Goal: Information Seeking & Learning: Learn about a topic

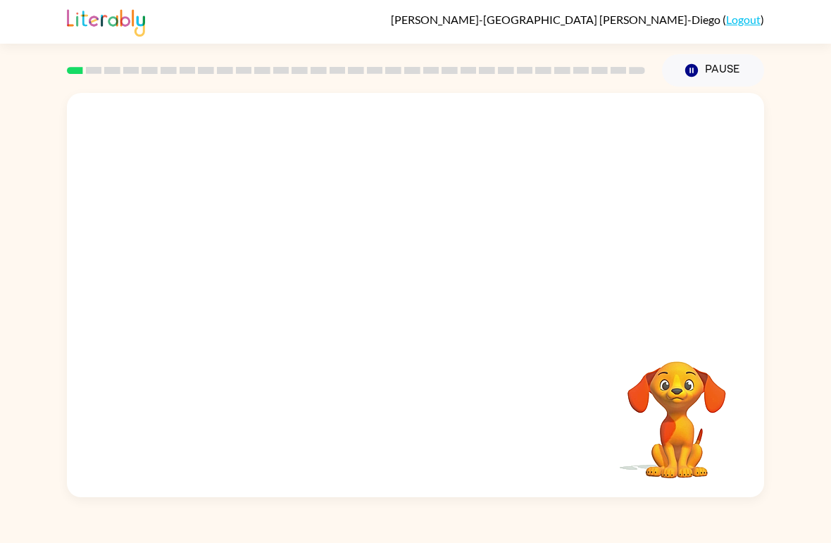
click at [248, 279] on video "Your browser must support playing .mp4 files to use Literably. Please try using…" at bounding box center [415, 212] width 697 height 239
click at [269, 255] on video "Your browser must support playing .mp4 files to use Literably. Please try using…" at bounding box center [415, 212] width 697 height 239
click at [285, 263] on video "Your browser must support playing .mp4 files to use Literably. Please try using…" at bounding box center [415, 212] width 697 height 239
click at [282, 267] on video "Your browser must support playing .mp4 files to use Literably. Please try using…" at bounding box center [415, 212] width 697 height 239
click at [247, 272] on video "Your browser must support playing .mp4 files to use Literably. Please try using…" at bounding box center [415, 212] width 697 height 239
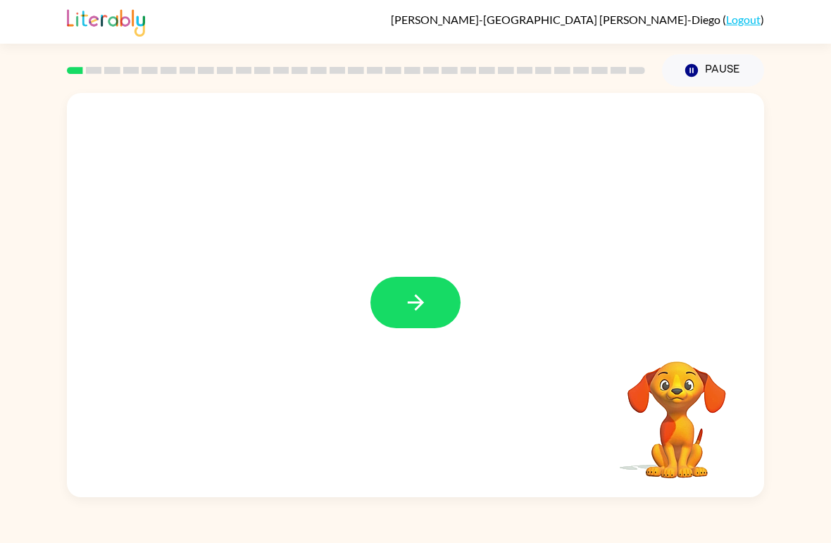
click at [413, 303] on icon "button" at bounding box center [415, 302] width 16 height 16
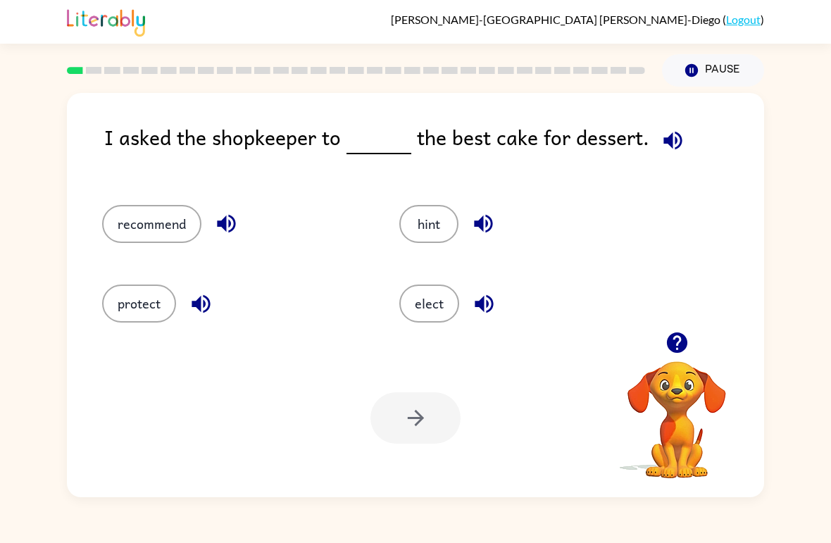
click at [305, 143] on div "I asked the shopkeeper to the best cake for dessert." at bounding box center [434, 149] width 660 height 56
click at [655, 137] on button "button" at bounding box center [673, 140] width 36 height 36
click at [681, 136] on button "button" at bounding box center [673, 140] width 36 height 36
click at [168, 224] on button "recommend" at bounding box center [151, 224] width 99 height 38
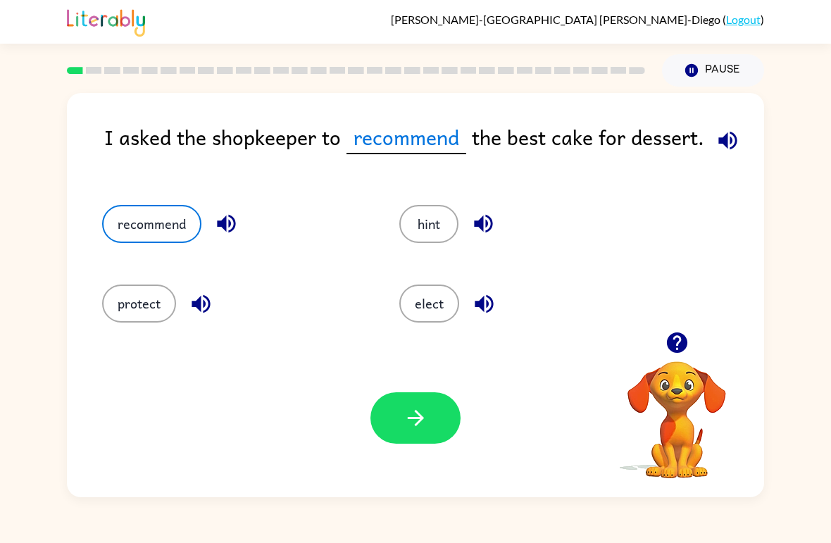
click at [735, 140] on icon "button" at bounding box center [727, 140] width 18 height 18
click at [731, 154] on button "button" at bounding box center [728, 140] width 36 height 36
click at [731, 153] on icon "button" at bounding box center [727, 140] width 25 height 25
click at [724, 149] on icon "button" at bounding box center [727, 140] width 25 height 25
click at [724, 148] on icon "button" at bounding box center [727, 140] width 25 height 25
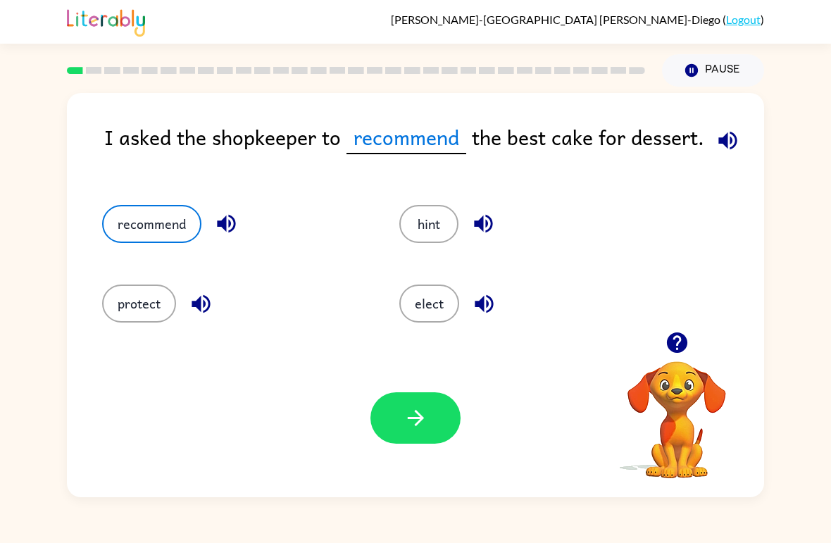
click at [718, 142] on icon "button" at bounding box center [727, 140] width 18 height 18
click at [130, 313] on button "protect" at bounding box center [139, 303] width 74 height 38
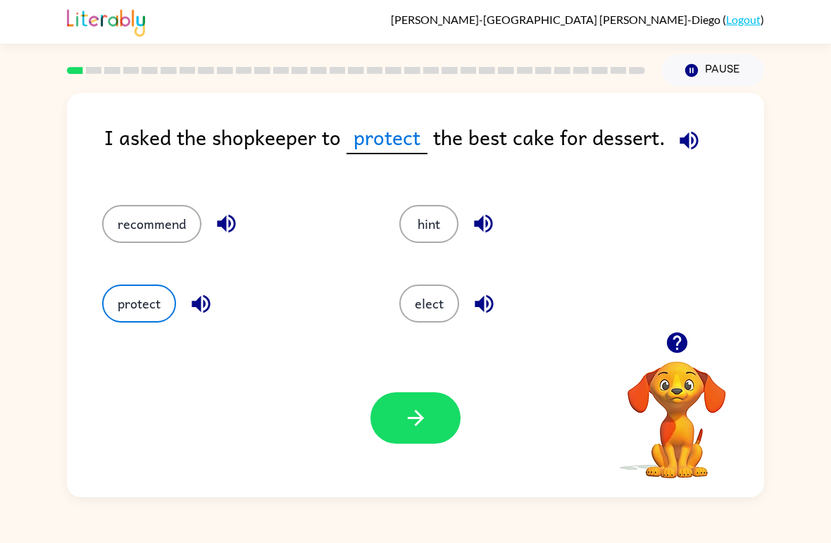
click at [396, 294] on div "elect" at bounding box center [520, 298] width 297 height 80
click at [728, 136] on div "I asked the shopkeeper to protect the best cake for dessert." at bounding box center [434, 149] width 660 height 56
click at [695, 156] on button "button" at bounding box center [689, 140] width 36 height 36
click at [434, 434] on button "button" at bounding box center [415, 417] width 90 height 51
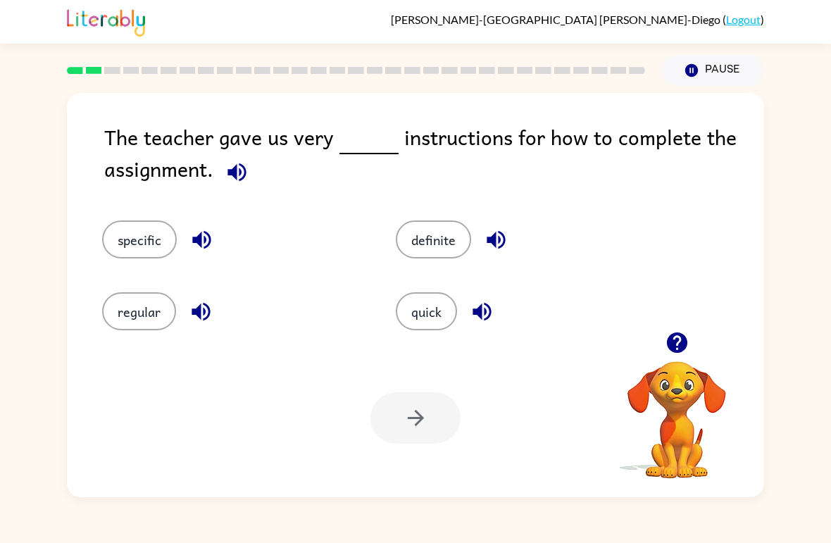
click at [231, 198] on div "specific" at bounding box center [222, 230] width 294 height 72
click at [246, 176] on icon "button" at bounding box center [237, 172] width 25 height 25
click at [427, 323] on button "quick" at bounding box center [426, 311] width 61 height 38
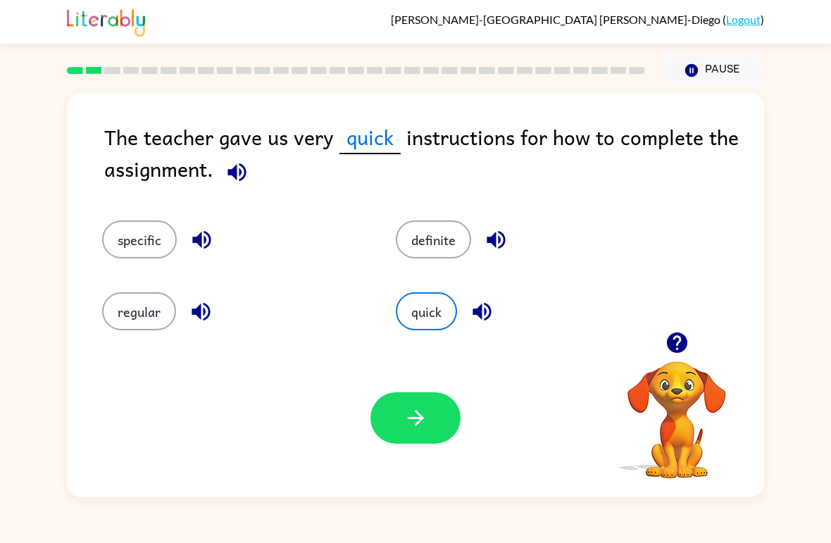
click at [417, 429] on icon "button" at bounding box center [415, 417] width 25 height 25
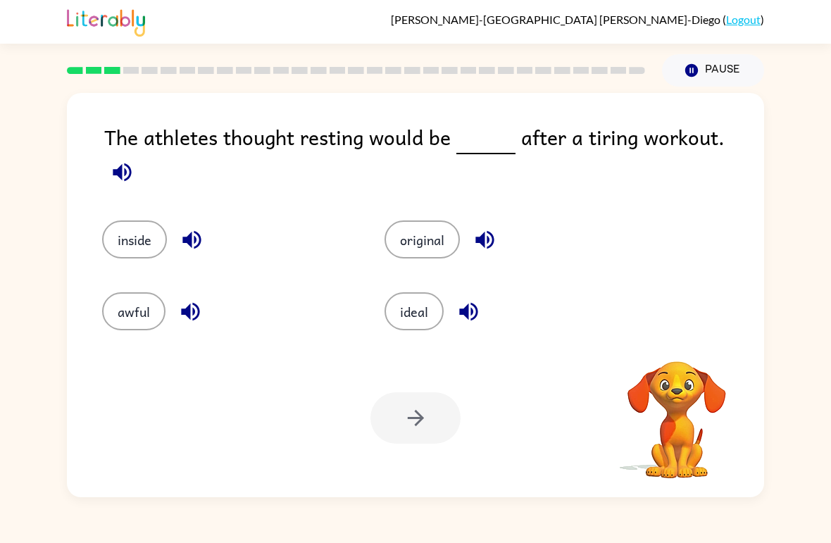
click at [131, 163] on icon "button" at bounding box center [122, 172] width 18 height 18
click at [134, 160] on icon "button" at bounding box center [122, 172] width 25 height 25
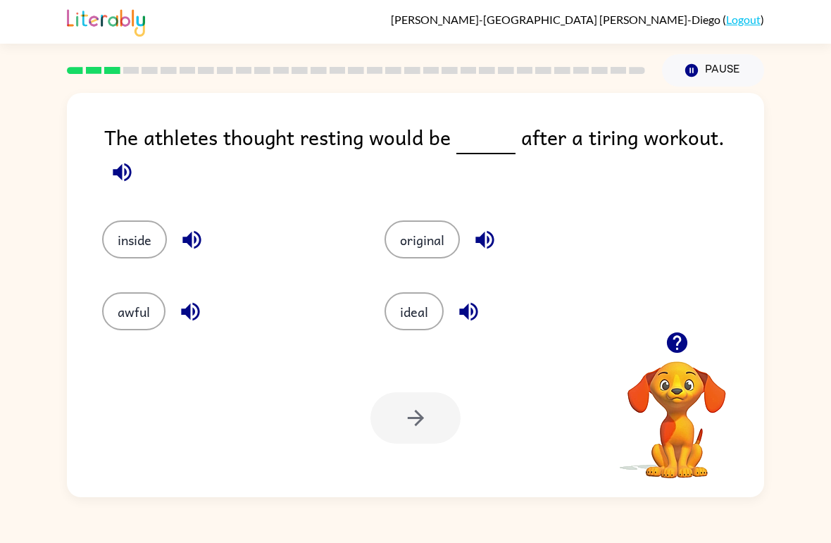
click at [134, 160] on icon "button" at bounding box center [122, 172] width 25 height 25
click at [140, 154] on button "button" at bounding box center [122, 172] width 36 height 36
click at [131, 163] on icon "button" at bounding box center [122, 172] width 18 height 18
click at [140, 154] on button "button" at bounding box center [122, 172] width 36 height 36
click at [134, 160] on icon "button" at bounding box center [122, 172] width 25 height 25
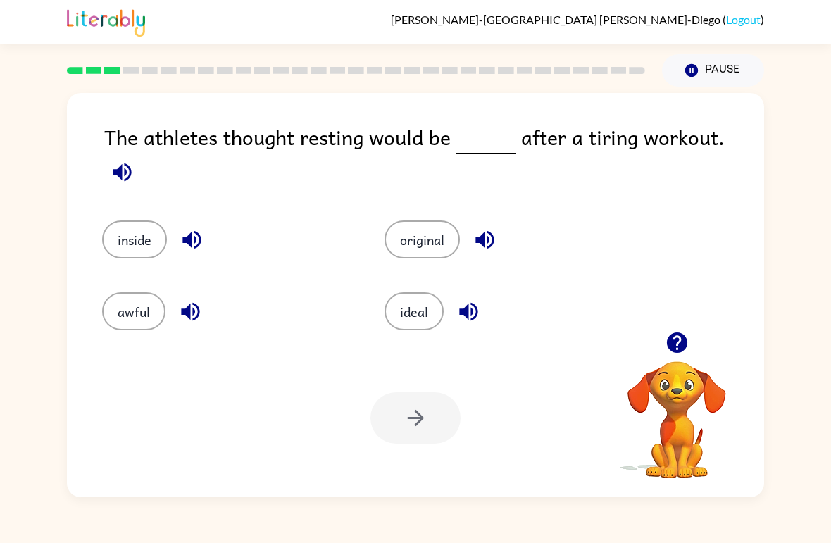
click at [131, 163] on icon "button" at bounding box center [122, 172] width 18 height 18
click at [140, 154] on button "button" at bounding box center [122, 172] width 36 height 36
click at [764, 145] on div "The athletes thought resting would be after a tiring workout. inside original a…" at bounding box center [415, 292] width 831 height 410
click at [113, 315] on button "awful" at bounding box center [133, 311] width 63 height 38
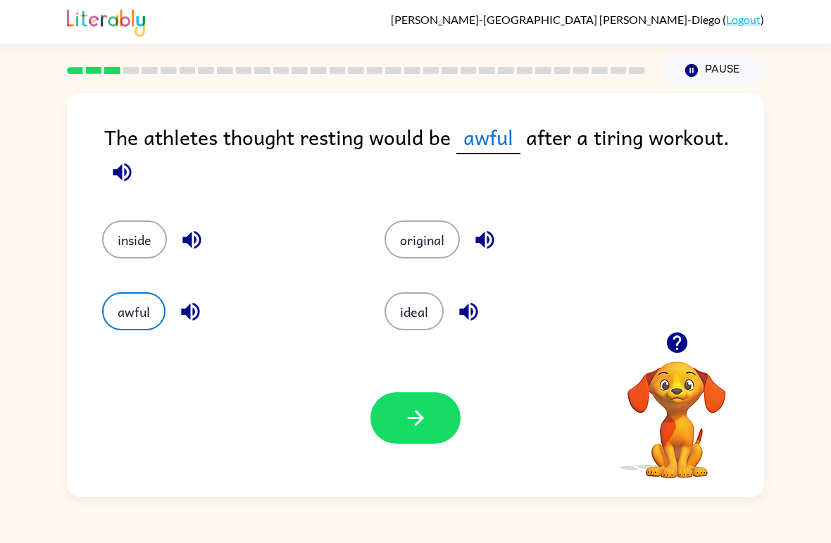
click at [130, 178] on icon "button" at bounding box center [122, 172] width 18 height 18
click at [122, 172] on icon "button" at bounding box center [122, 172] width 25 height 25
click at [127, 184] on icon "button" at bounding box center [122, 172] width 25 height 25
click at [116, 158] on button "button" at bounding box center [122, 172] width 36 height 36
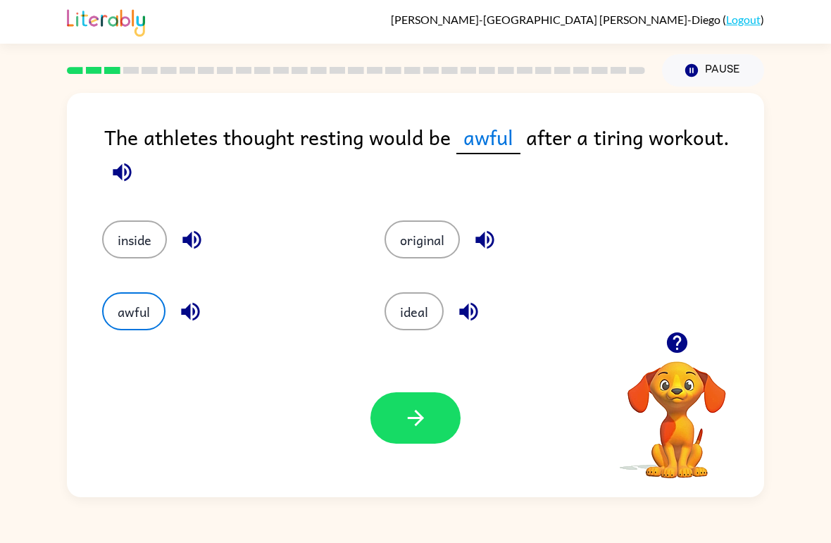
click at [115, 158] on button "button" at bounding box center [122, 172] width 36 height 36
click at [125, 173] on icon "button" at bounding box center [122, 172] width 18 height 18
click at [415, 315] on button "ideal" at bounding box center [413, 311] width 59 height 38
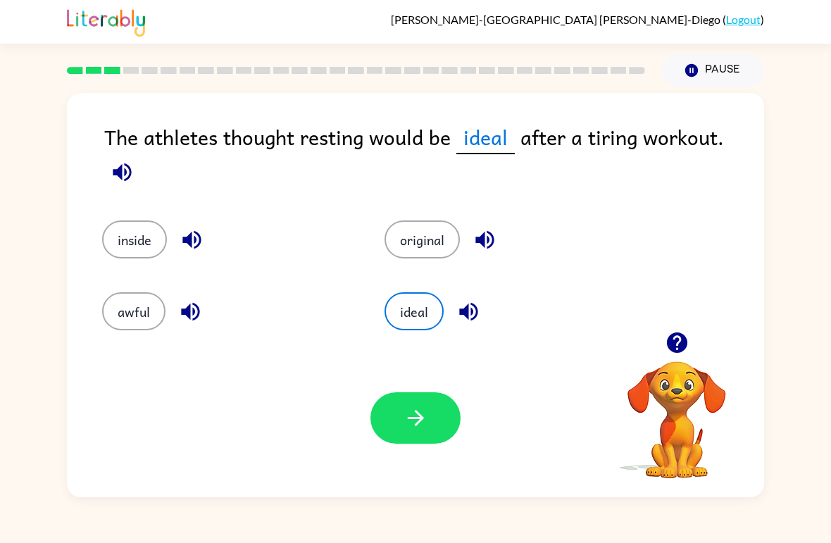
click at [430, 434] on button "button" at bounding box center [415, 417] width 90 height 51
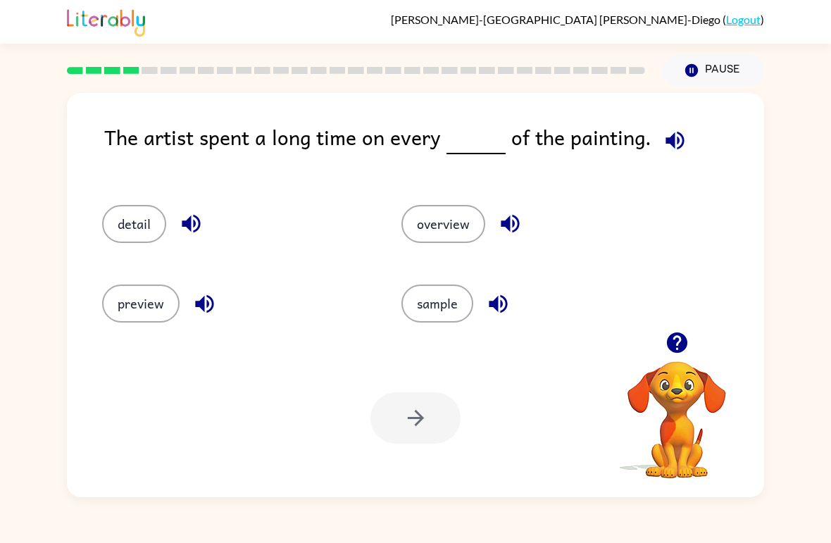
click at [662, 149] on icon "button" at bounding box center [674, 140] width 25 height 25
click at [141, 214] on button "detail" at bounding box center [134, 224] width 64 height 38
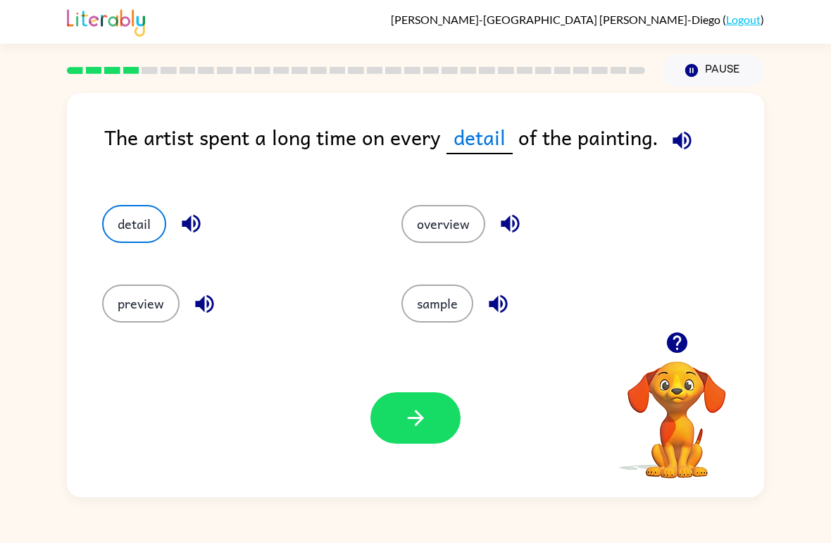
click at [434, 413] on button "button" at bounding box center [415, 417] width 90 height 51
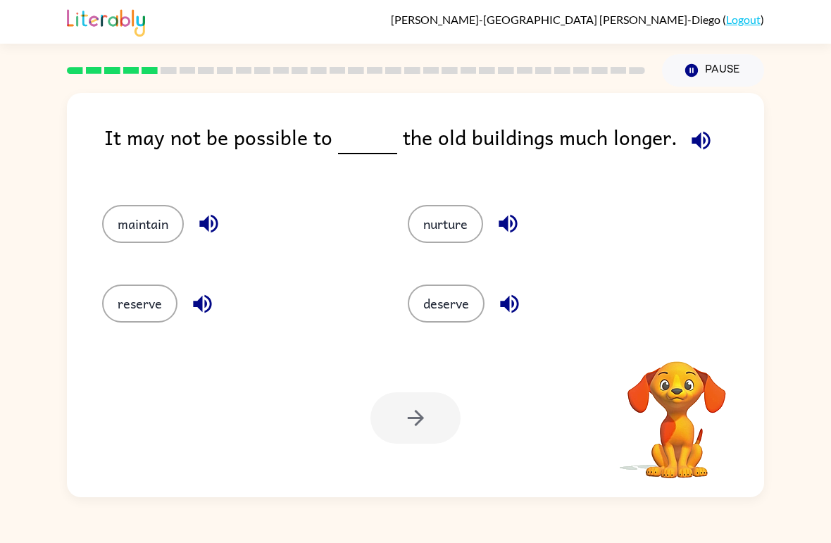
click at [697, 132] on icon "button" at bounding box center [700, 140] width 25 height 25
click at [483, 228] on button "nurture" at bounding box center [445, 224] width 75 height 38
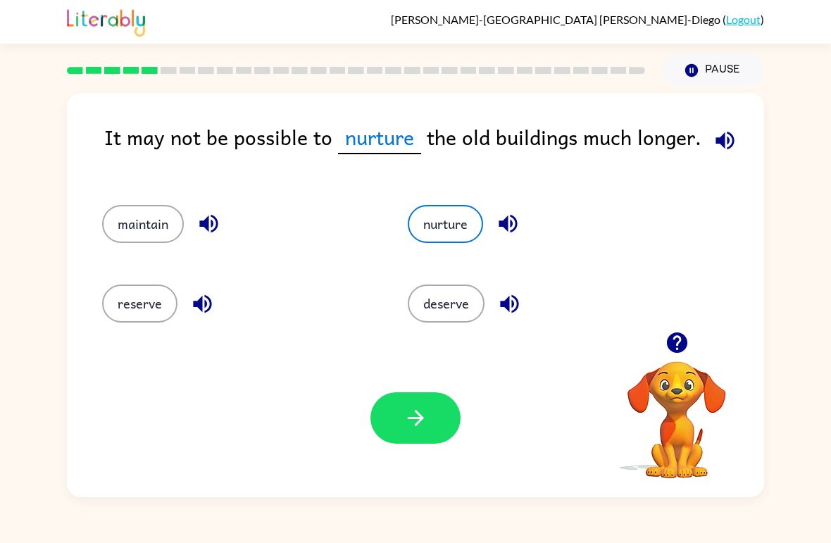
click at [703, 123] on span at bounding box center [722, 137] width 42 height 32
click at [731, 152] on icon "button" at bounding box center [724, 140] width 25 height 25
click at [732, 126] on span at bounding box center [722, 137] width 42 height 32
click at [730, 133] on icon "button" at bounding box center [724, 140] width 25 height 25
click at [134, 306] on button "reserve" at bounding box center [139, 303] width 75 height 38
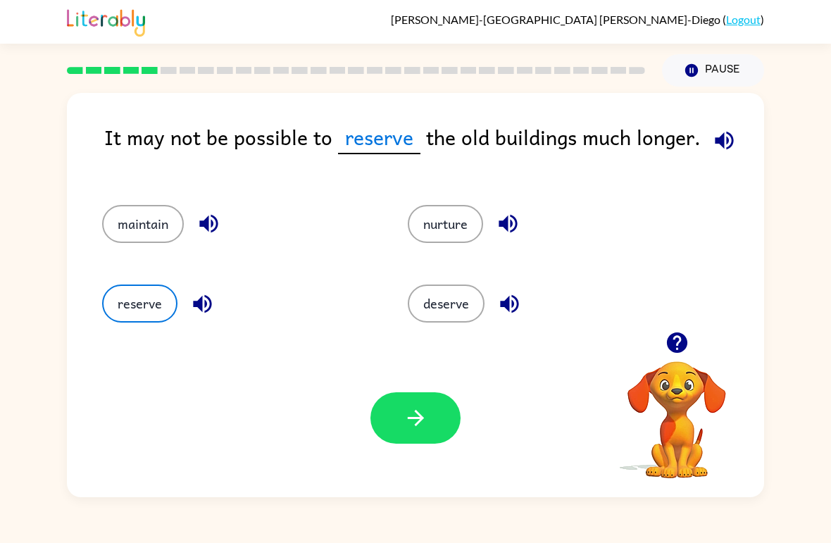
click at [409, 435] on button "button" at bounding box center [415, 417] width 90 height 51
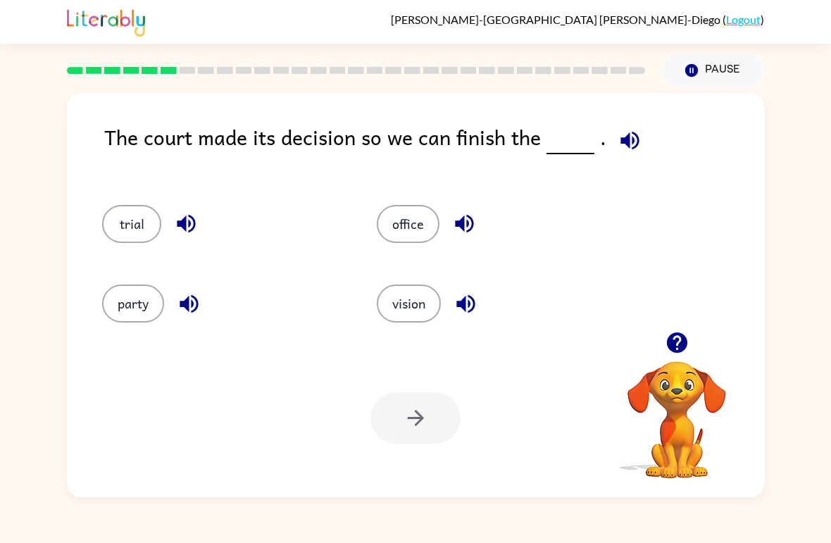
click at [612, 147] on button "button" at bounding box center [630, 140] width 36 height 36
click at [617, 137] on icon "button" at bounding box center [629, 140] width 25 height 25
click at [413, 322] on button "vision" at bounding box center [409, 303] width 64 height 38
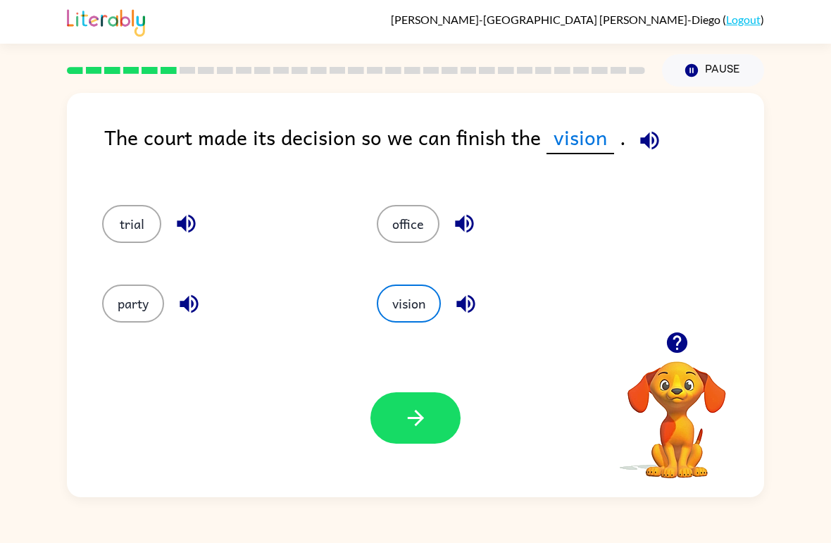
click at [124, 233] on button "trial" at bounding box center [131, 224] width 59 height 38
click at [429, 431] on button "button" at bounding box center [415, 417] width 90 height 51
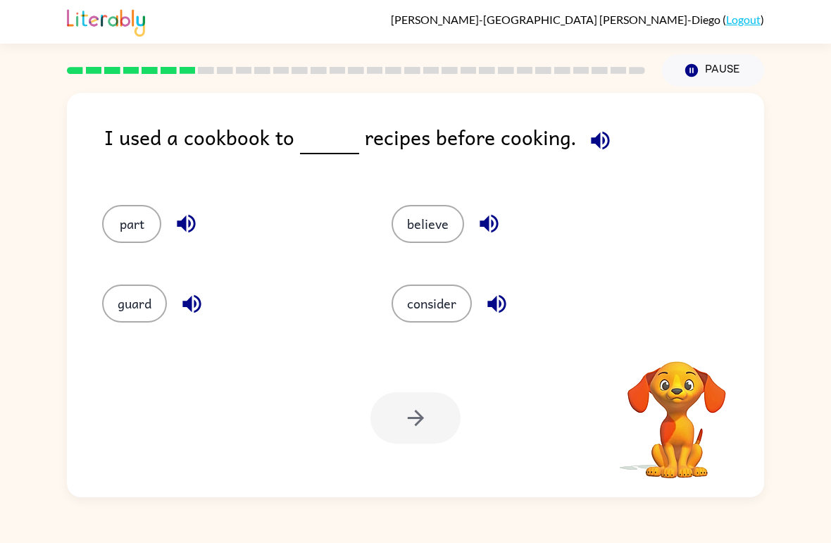
click at [598, 153] on icon "button" at bounding box center [600, 140] width 25 height 25
click at [402, 303] on button "consider" at bounding box center [431, 303] width 80 height 38
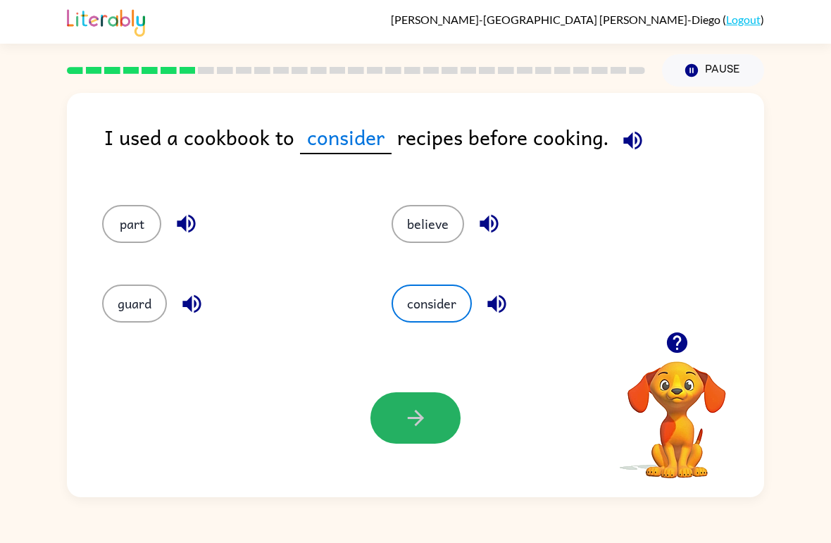
click at [407, 436] on button "button" at bounding box center [415, 417] width 90 height 51
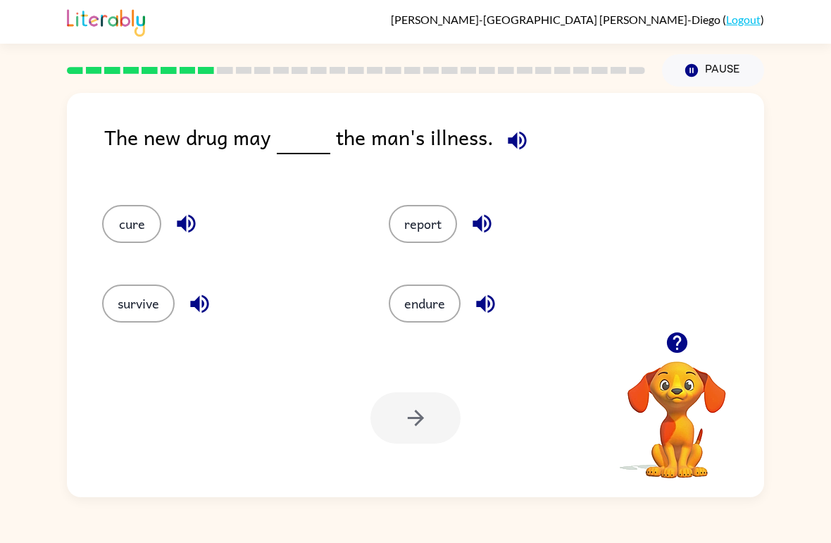
click at [520, 151] on icon "button" at bounding box center [517, 140] width 25 height 25
click at [448, 234] on button "report" at bounding box center [423, 224] width 68 height 38
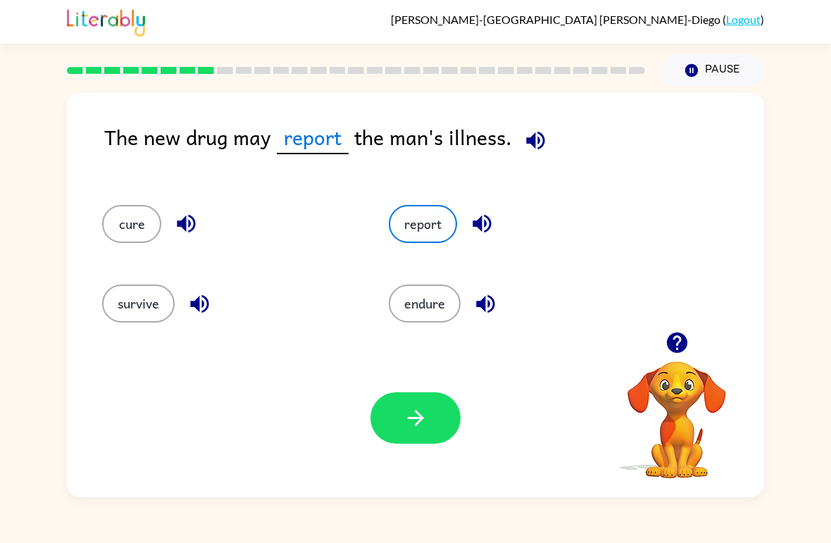
click at [458, 424] on button "button" at bounding box center [415, 417] width 90 height 51
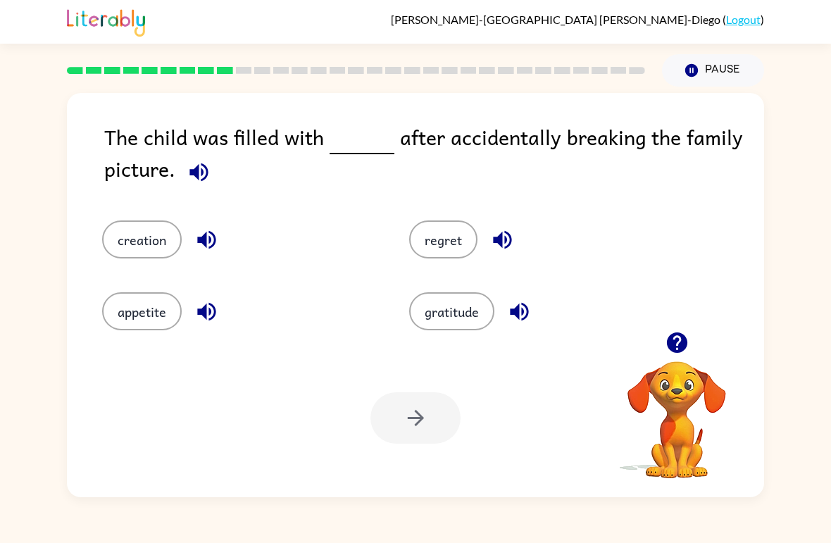
click at [216, 159] on span at bounding box center [196, 169] width 42 height 32
click at [215, 159] on span at bounding box center [196, 169] width 42 height 32
click at [184, 173] on button "button" at bounding box center [199, 172] width 36 height 36
click at [189, 183] on icon "button" at bounding box center [199, 172] width 25 height 25
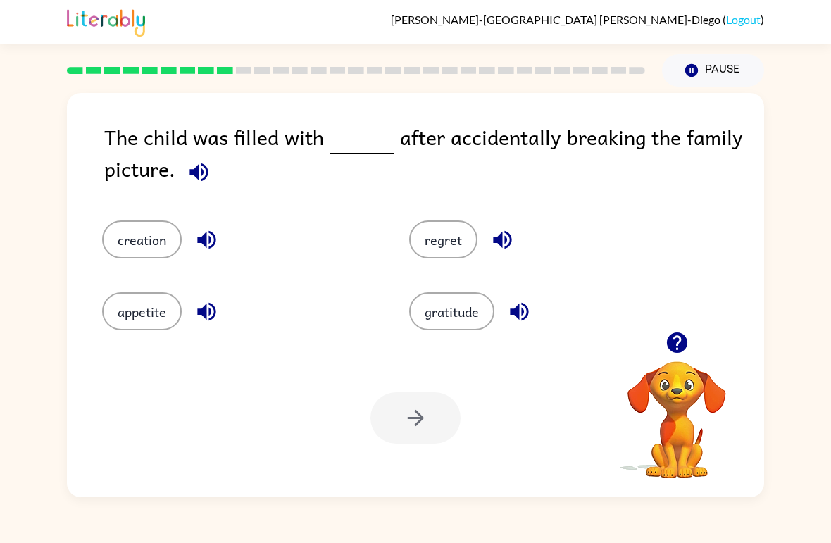
click at [195, 184] on icon "button" at bounding box center [199, 172] width 25 height 25
click at [191, 181] on icon "button" at bounding box center [199, 172] width 25 height 25
click at [144, 177] on div "The child was filled with after accidentally breaking the family picture." at bounding box center [434, 156] width 660 height 71
click at [190, 180] on icon "button" at bounding box center [199, 172] width 25 height 25
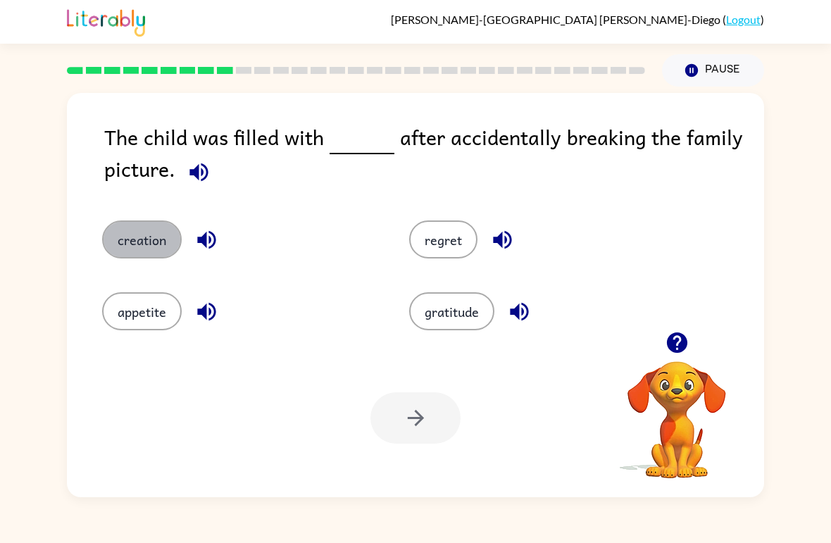
click at [122, 242] on button "creation" at bounding box center [142, 239] width 80 height 38
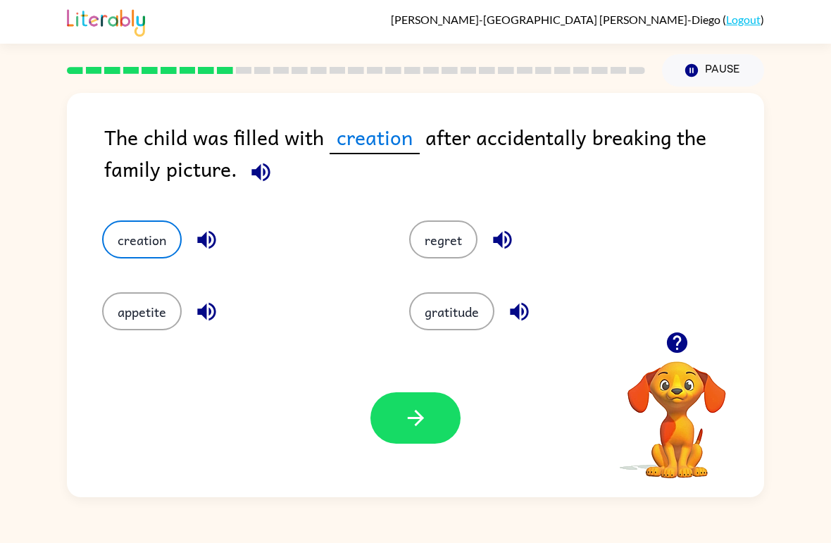
click at [243, 188] on button "button" at bounding box center [261, 172] width 36 height 36
click at [243, 173] on button "button" at bounding box center [261, 172] width 36 height 36
click at [243, 183] on button "button" at bounding box center [261, 172] width 36 height 36
click at [243, 182] on button "button" at bounding box center [261, 172] width 36 height 36
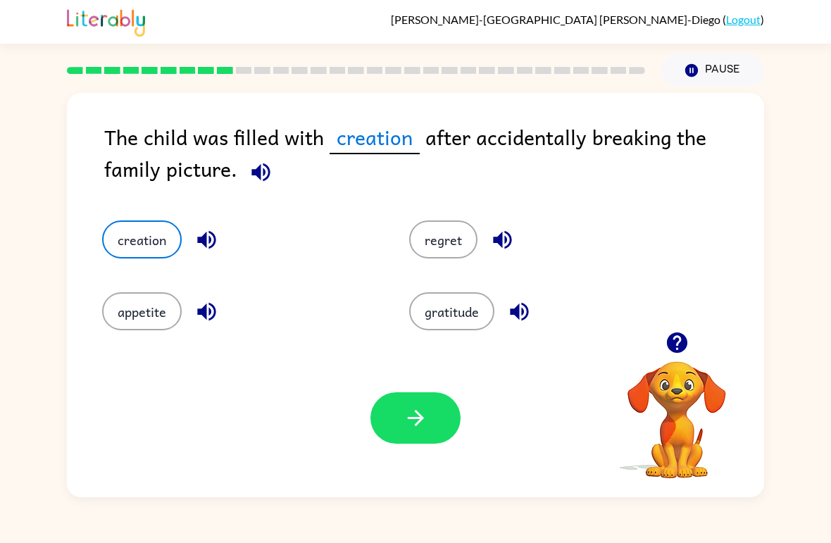
click at [251, 180] on icon "button" at bounding box center [260, 172] width 18 height 18
click at [243, 188] on button "button" at bounding box center [261, 172] width 36 height 36
click at [162, 316] on button "appetite" at bounding box center [142, 311] width 80 height 38
click at [448, 396] on button "button" at bounding box center [415, 417] width 90 height 51
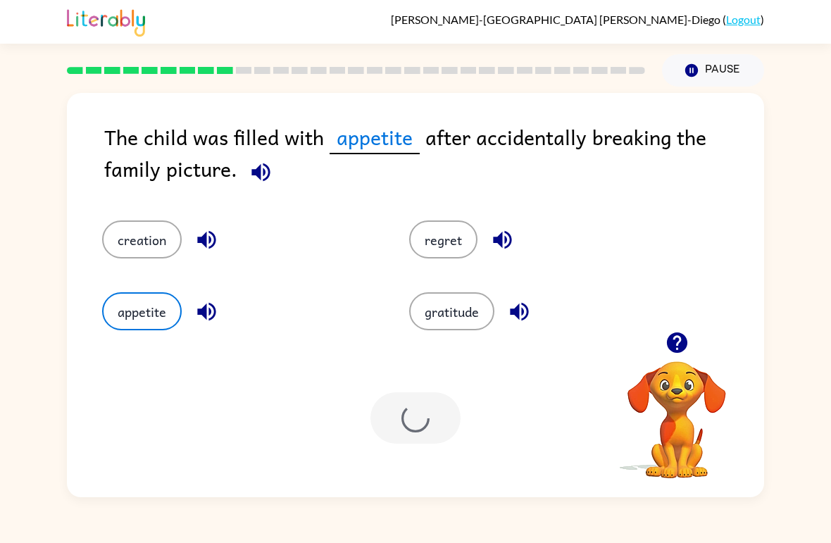
click at [445, 394] on div at bounding box center [415, 417] width 90 height 51
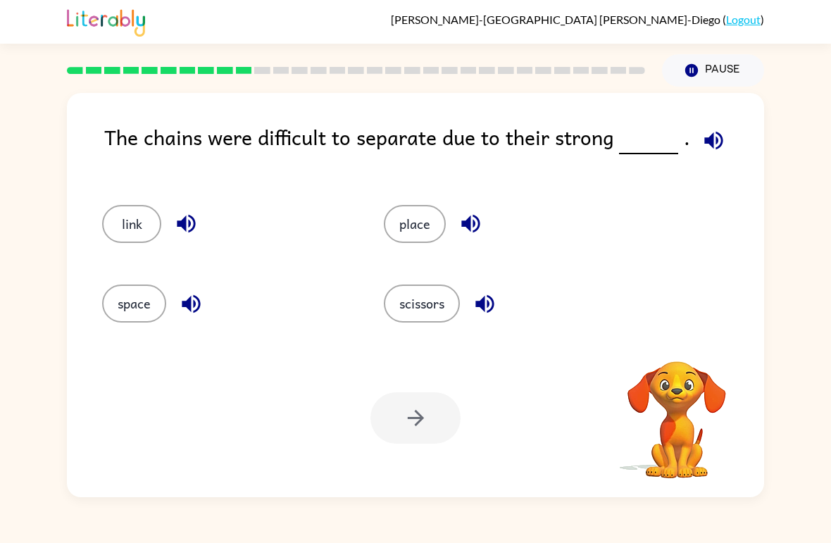
click at [710, 151] on icon "button" at bounding box center [713, 140] width 25 height 25
click at [695, 137] on button "button" at bounding box center [713, 140] width 36 height 36
click at [434, 224] on button "place" at bounding box center [415, 224] width 62 height 38
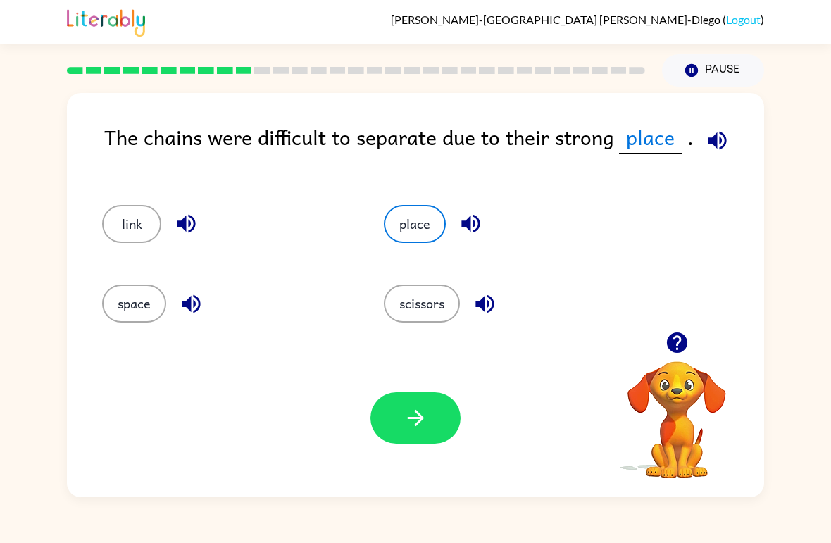
click at [724, 125] on span at bounding box center [714, 137] width 42 height 32
click at [735, 116] on div "The chains were difficult to separate due to their strong place . link place sp…" at bounding box center [415, 295] width 697 height 404
click at [705, 130] on icon "button" at bounding box center [717, 140] width 25 height 25
click at [441, 430] on button "button" at bounding box center [415, 417] width 90 height 51
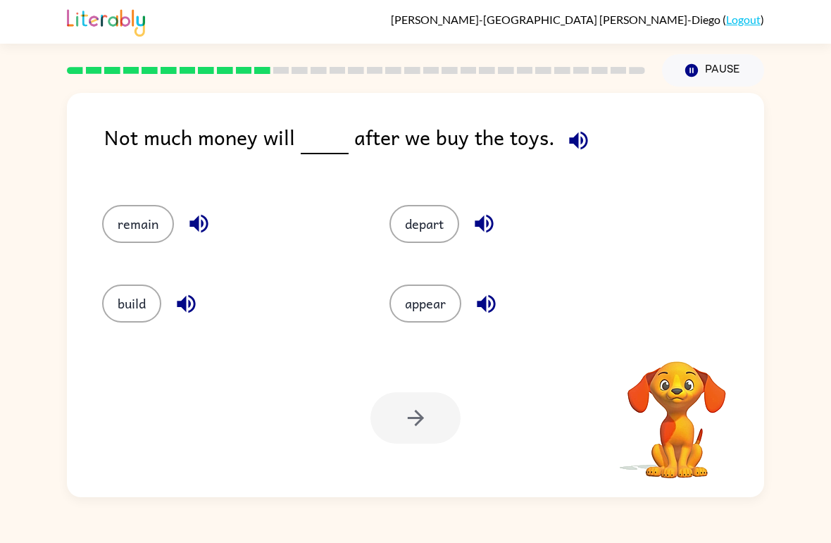
click at [566, 140] on icon "button" at bounding box center [578, 140] width 25 height 25
click at [431, 313] on button "appear" at bounding box center [425, 303] width 72 height 38
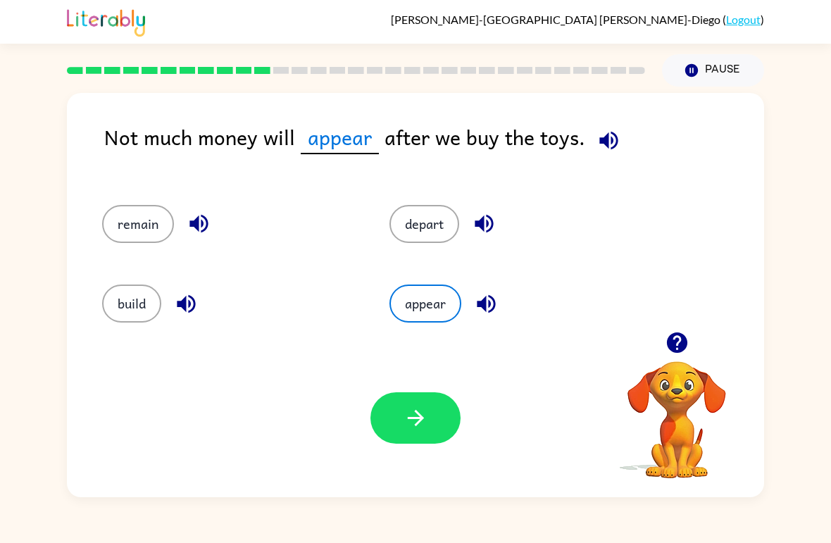
click at [437, 226] on button "depart" at bounding box center [424, 224] width 70 height 38
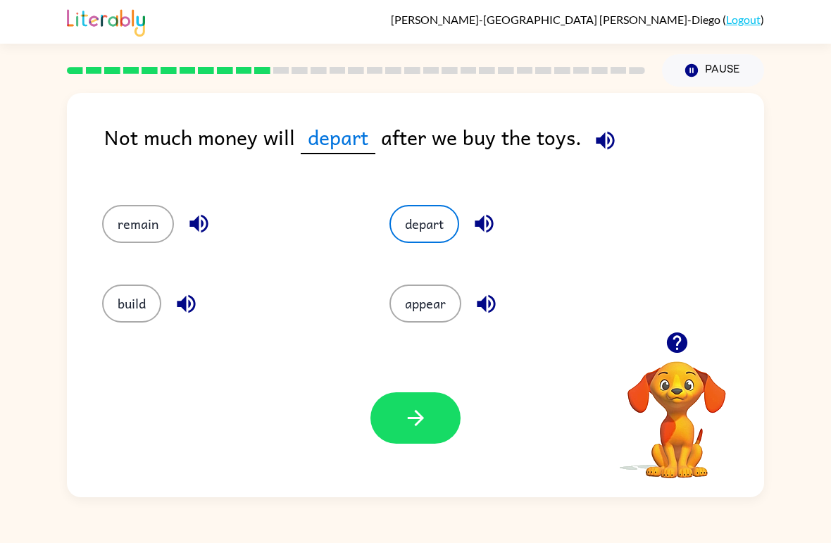
click at [408, 441] on button "button" at bounding box center [415, 417] width 90 height 51
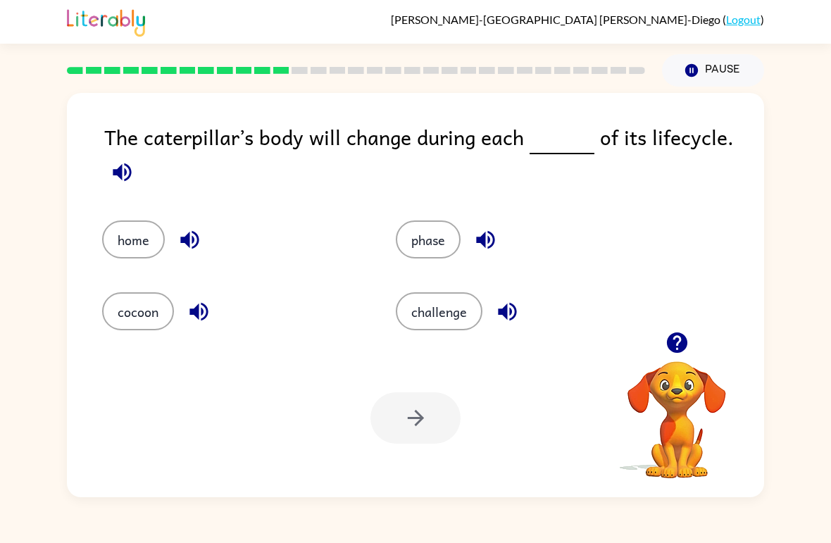
click at [107, 168] on button "button" at bounding box center [122, 172] width 36 height 36
click at [111, 176] on icon "button" at bounding box center [122, 172] width 25 height 25
click at [111, 187] on button "button" at bounding box center [122, 172] width 36 height 36
click at [116, 172] on icon "button" at bounding box center [122, 172] width 18 height 18
click at [448, 236] on button "phase" at bounding box center [428, 239] width 65 height 38
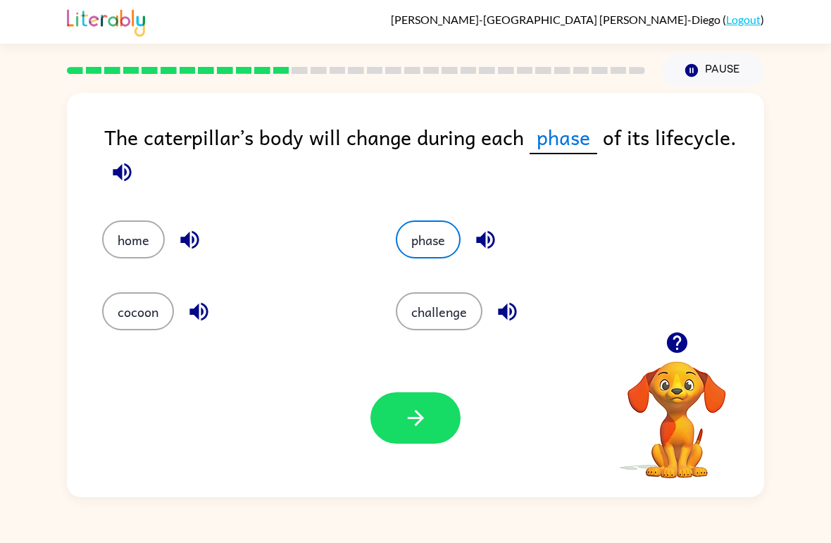
click at [447, 414] on button "button" at bounding box center [415, 417] width 90 height 51
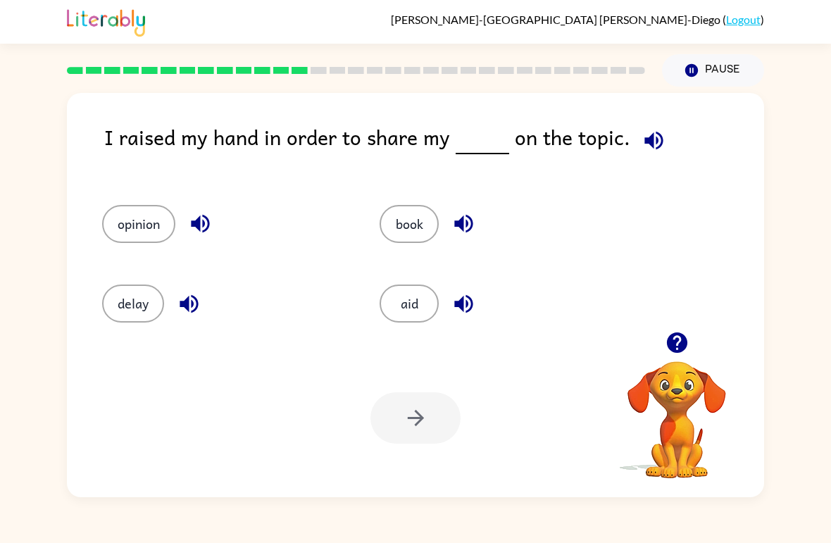
click at [710, 360] on div at bounding box center [676, 343] width 141 height 36
click at [673, 348] on icon "button" at bounding box center [676, 342] width 20 height 20
click at [648, 137] on icon "button" at bounding box center [653, 140] width 25 height 25
click at [405, 207] on button "book" at bounding box center [408, 224] width 59 height 38
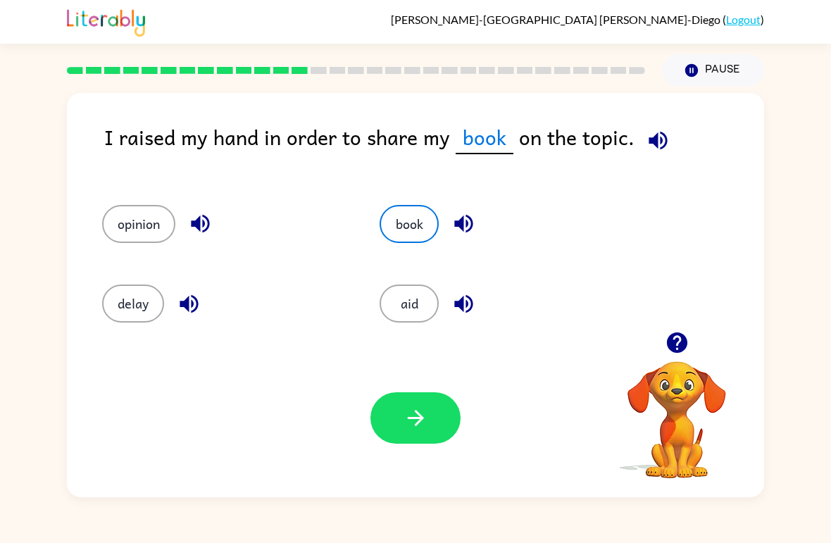
click at [424, 404] on button "button" at bounding box center [415, 417] width 90 height 51
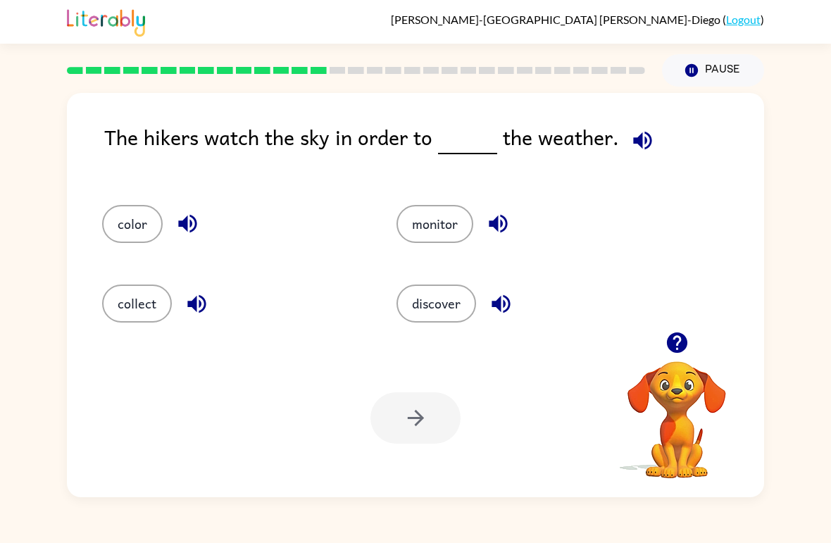
click at [630, 137] on icon "button" at bounding box center [642, 140] width 25 height 25
click at [451, 315] on button "discover" at bounding box center [436, 303] width 80 height 38
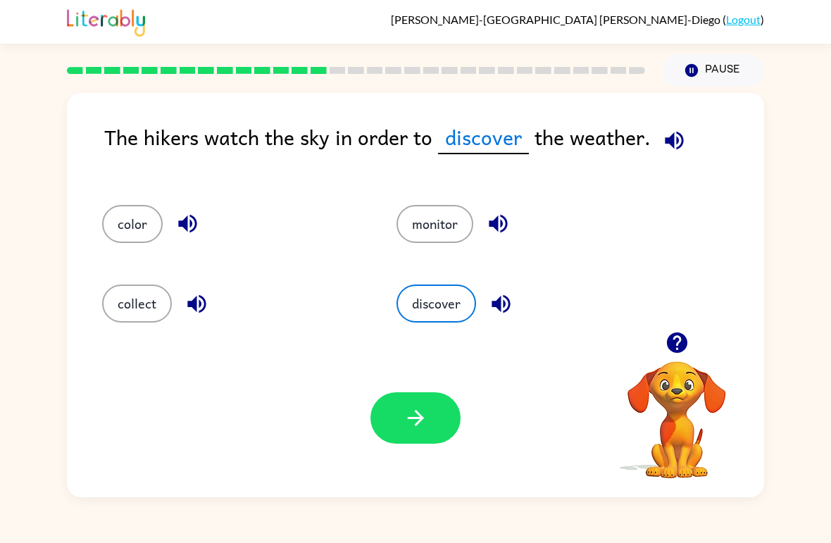
click at [446, 425] on button "button" at bounding box center [415, 417] width 90 height 51
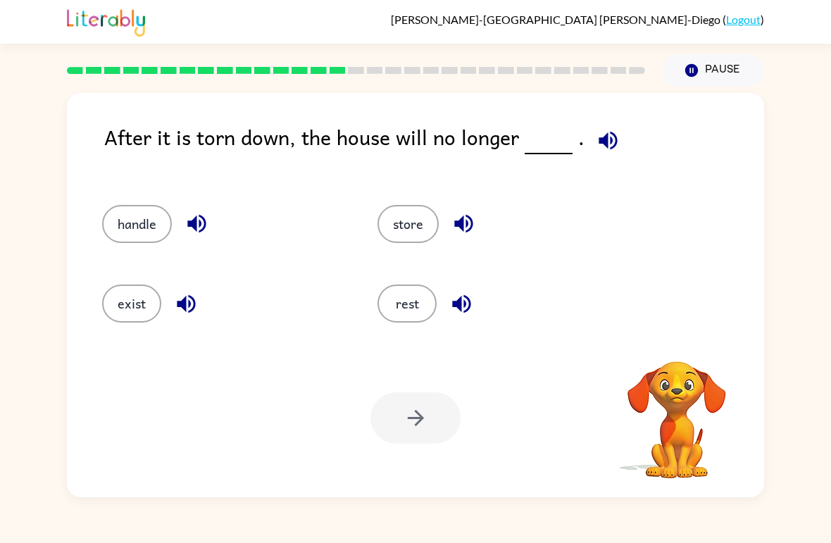
click at [597, 135] on icon "button" at bounding box center [608, 140] width 25 height 25
click at [619, 137] on button "button" at bounding box center [608, 140] width 36 height 36
click at [623, 141] on div "After it is torn down, the house will no longer ." at bounding box center [434, 149] width 660 height 56
click at [601, 144] on icon "button" at bounding box center [607, 140] width 18 height 18
click at [605, 149] on icon "button" at bounding box center [607, 140] width 18 height 18
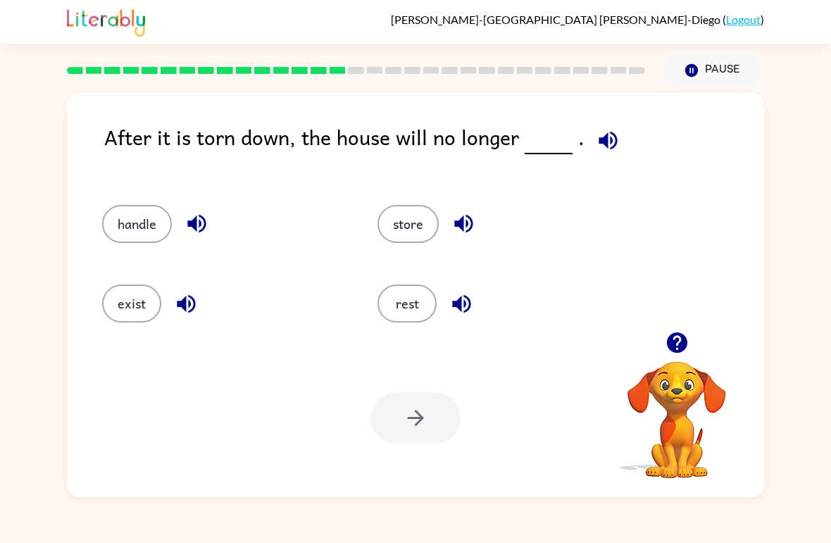
click at [608, 156] on button "button" at bounding box center [608, 140] width 36 height 36
click at [610, 145] on icon "button" at bounding box center [607, 140] width 18 height 18
click at [612, 144] on icon "button" at bounding box center [608, 140] width 25 height 25
click at [600, 139] on icon "button" at bounding box center [607, 140] width 18 height 18
click at [596, 133] on icon "button" at bounding box center [608, 140] width 25 height 25
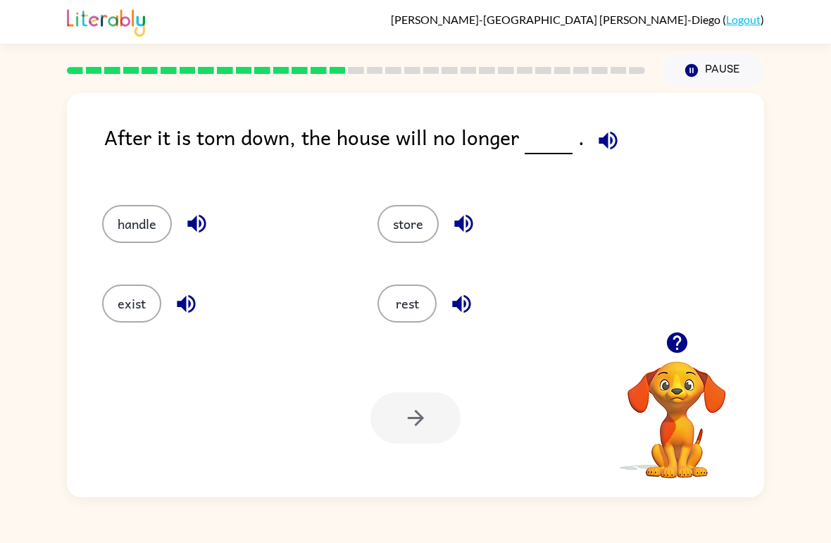
click at [5, 413] on div "After it is torn down, the house will no longer . handle store exist rest Your …" at bounding box center [415, 292] width 831 height 410
click at [120, 315] on button "exist" at bounding box center [131, 303] width 59 height 38
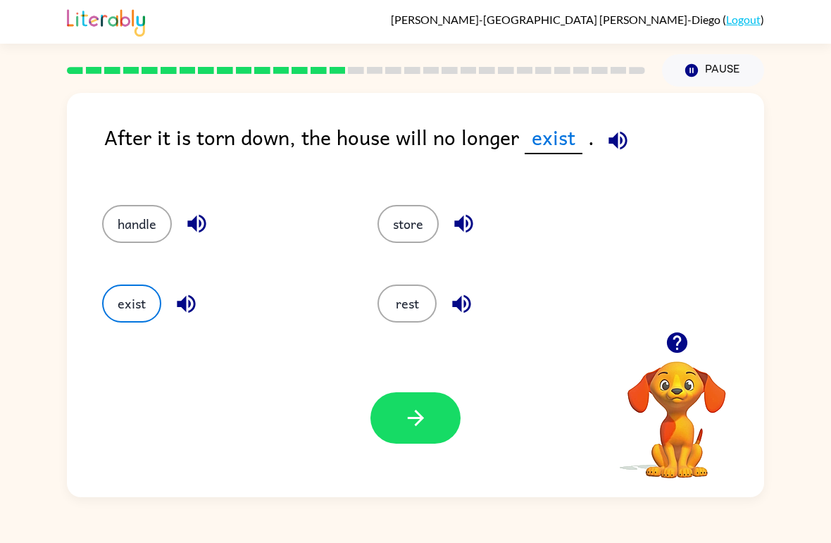
click at [128, 236] on button "handle" at bounding box center [137, 224] width 70 height 38
click at [401, 398] on button "button" at bounding box center [415, 417] width 90 height 51
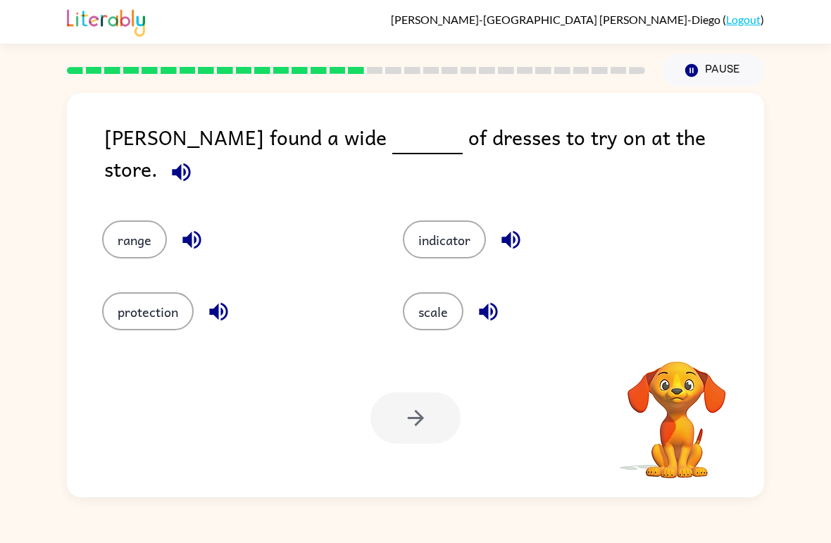
click at [672, 194] on div "indicator" at bounding box center [526, 230] width 301 height 72
click at [194, 160] on icon "button" at bounding box center [181, 172] width 25 height 25
click at [190, 163] on icon "button" at bounding box center [181, 172] width 18 height 18
click at [194, 160] on icon "button" at bounding box center [181, 172] width 25 height 25
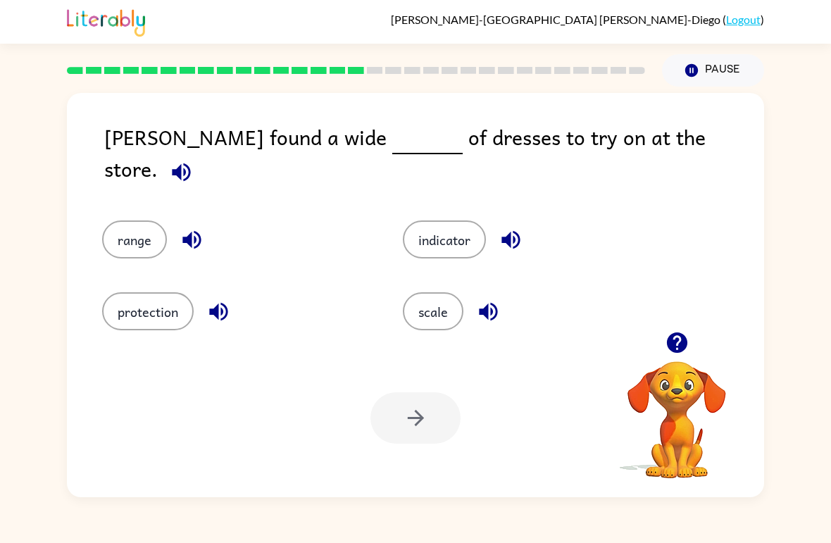
click at [194, 160] on icon "button" at bounding box center [181, 172] width 25 height 25
click at [134, 315] on button "protection" at bounding box center [148, 311] width 92 height 38
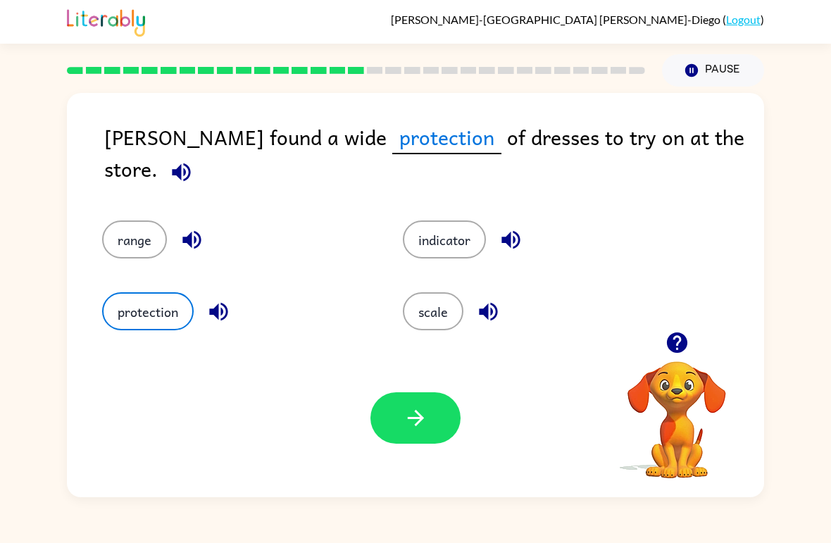
click at [6, 394] on div "[PERSON_NAME] found a wide protection of dresses to try on at the store. range …" at bounding box center [415, 292] width 831 height 410
click at [374, 407] on button "button" at bounding box center [415, 417] width 90 height 51
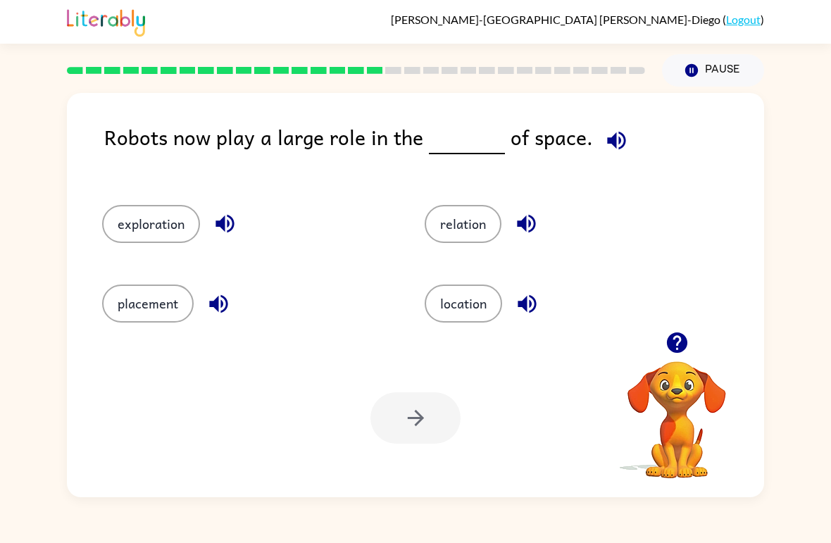
click at [623, 138] on button "button" at bounding box center [616, 140] width 36 height 36
click at [455, 332] on div "location" at bounding box center [559, 298] width 322 height 80
click at [454, 331] on div "location" at bounding box center [559, 298] width 322 height 80
click at [399, 426] on div at bounding box center [415, 417] width 90 height 51
click at [452, 300] on button "location" at bounding box center [462, 303] width 77 height 38
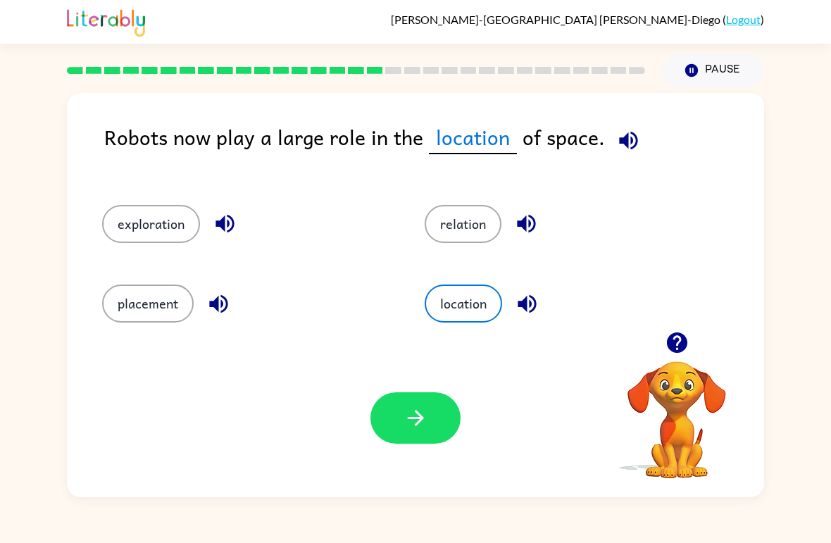
click at [403, 408] on icon "button" at bounding box center [415, 417] width 25 height 25
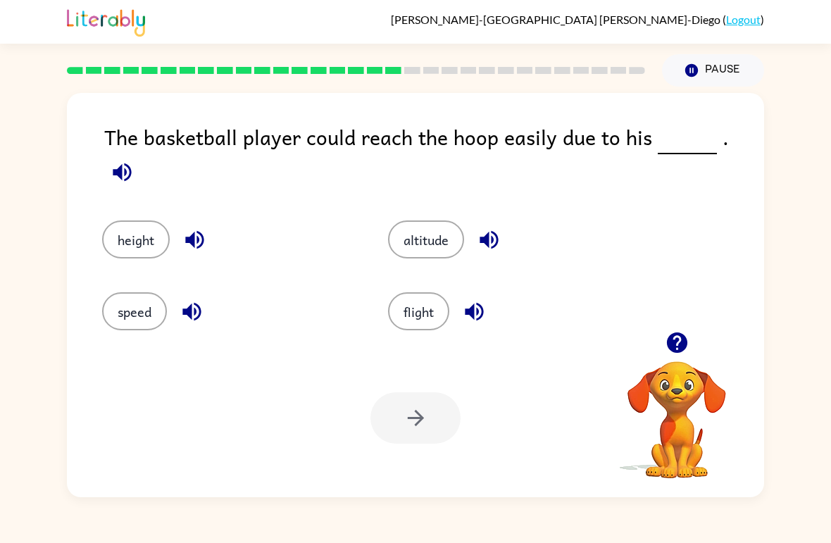
click at [155, 307] on button "speed" at bounding box center [134, 311] width 65 height 38
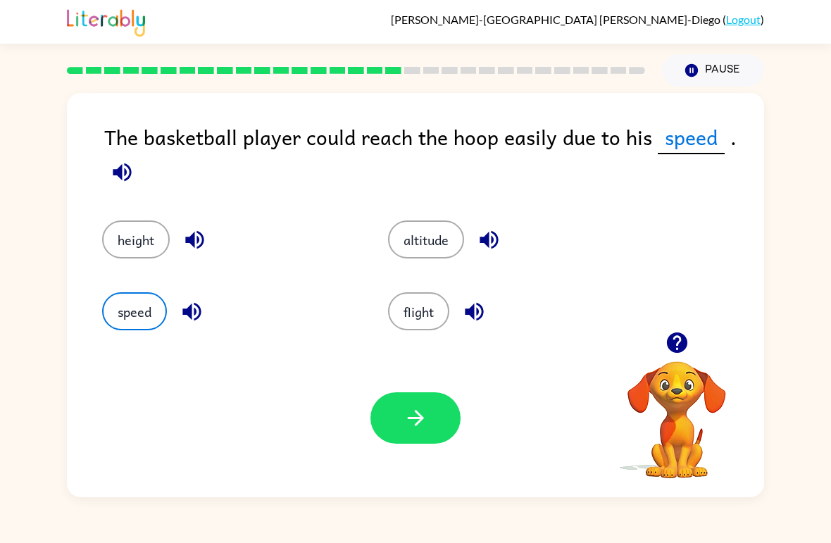
click at [384, 451] on div "Your browser must support playing .mp4 files to use Literably. Please try using…" at bounding box center [415, 418] width 697 height 158
click at [424, 403] on button "button" at bounding box center [415, 417] width 90 height 51
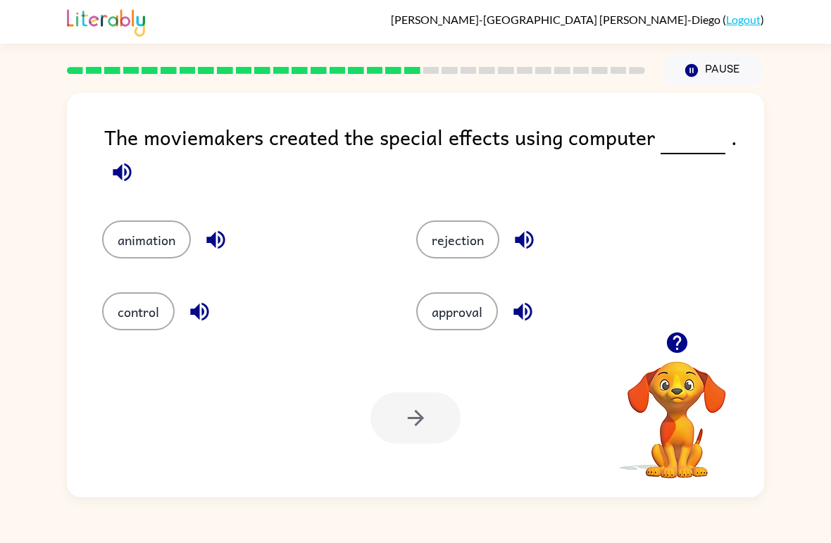
click at [657, 444] on video "Your browser must support playing .mp4 files to use Literably. Please try using…" at bounding box center [676, 409] width 141 height 141
click at [614, 465] on video "Your browser must support playing .mp4 files to use Literably. Please try using…" at bounding box center [676, 409] width 141 height 141
click at [613, 464] on video "Your browser must support playing .mp4 files to use Literably. Please try using…" at bounding box center [676, 409] width 141 height 141
click at [611, 467] on video "Your browser must support playing .mp4 files to use Literably. Please try using…" at bounding box center [676, 409] width 141 height 141
click at [610, 466] on video "Your browser must support playing .mp4 files to use Literably. Please try using…" at bounding box center [676, 409] width 141 height 141
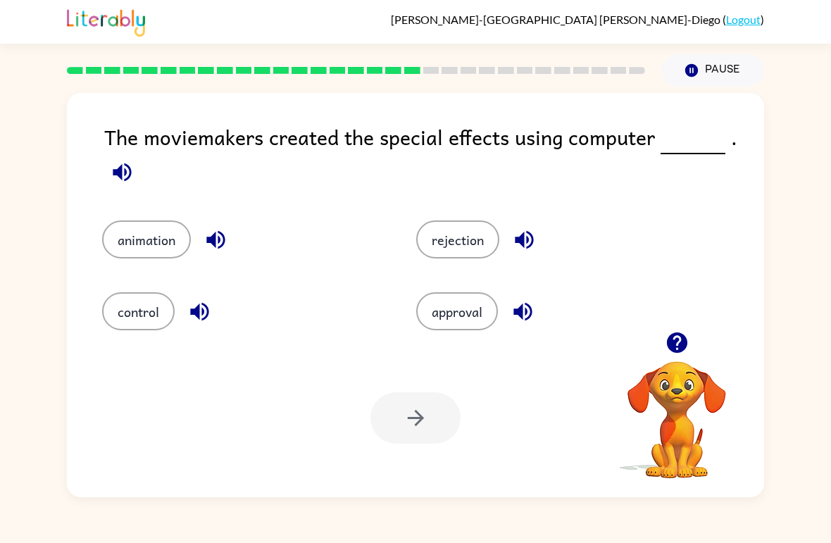
click at [613, 480] on div "Your browser must support playing .mp4 files to use Literably. Please try using…" at bounding box center [676, 409] width 141 height 141
click at [613, 496] on div "Your browser must support playing .mp4 files to use Literably. Please try using…" at bounding box center [415, 418] width 697 height 158
click at [612, 496] on div "Your browser must support playing .mp4 files to use Literably. Please try using…" at bounding box center [415, 418] width 697 height 158
click at [746, 212] on div "animation rejection control approval" at bounding box center [415, 265] width 669 height 132
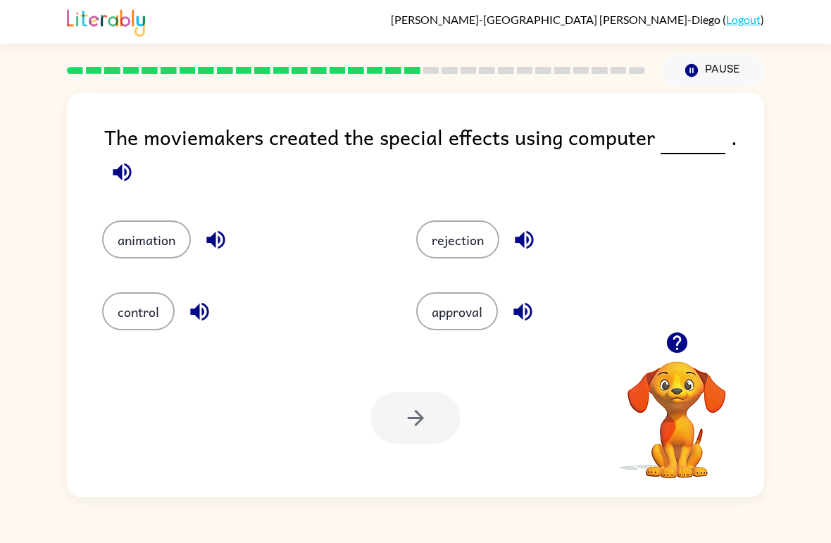
click at [745, 212] on div "animation rejection control approval" at bounding box center [415, 265] width 669 height 132
click at [731, 210] on div "animation rejection control approval" at bounding box center [415, 265] width 669 height 132
click at [122, 190] on button "button" at bounding box center [122, 172] width 36 height 36
click at [830, 197] on div "The moviemakers created the special effects using computer . animation rejectio…" at bounding box center [415, 292] width 831 height 410
click at [39, 251] on div "The moviemakers created the special effects using computer . animation rejectio…" at bounding box center [415, 292] width 831 height 410
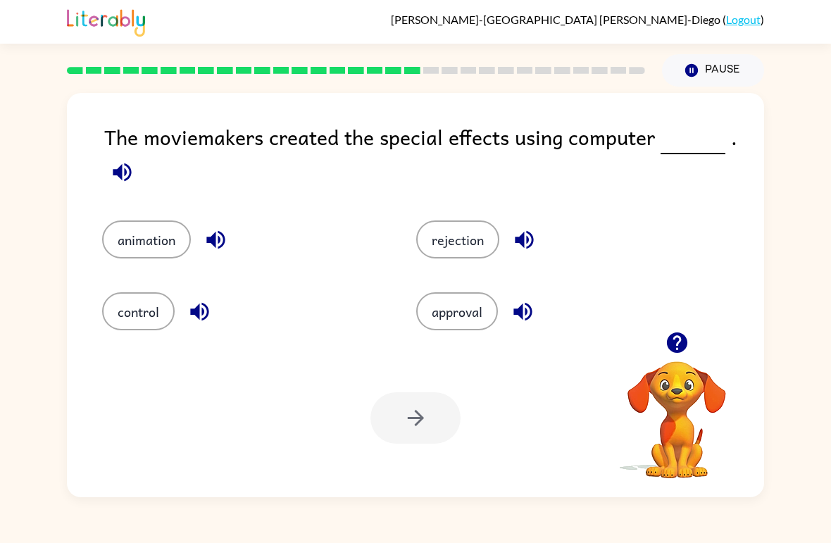
click at [129, 304] on button "control" at bounding box center [138, 311] width 73 height 38
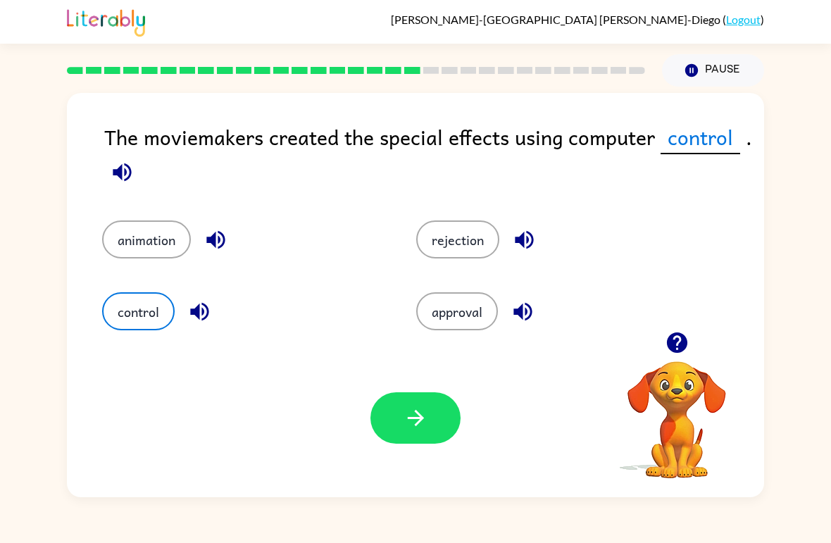
click at [369, 402] on div "Your browser must support playing .mp4 files to use Literably. Please try using…" at bounding box center [415, 418] width 697 height 158
click at [398, 410] on button "button" at bounding box center [415, 417] width 90 height 51
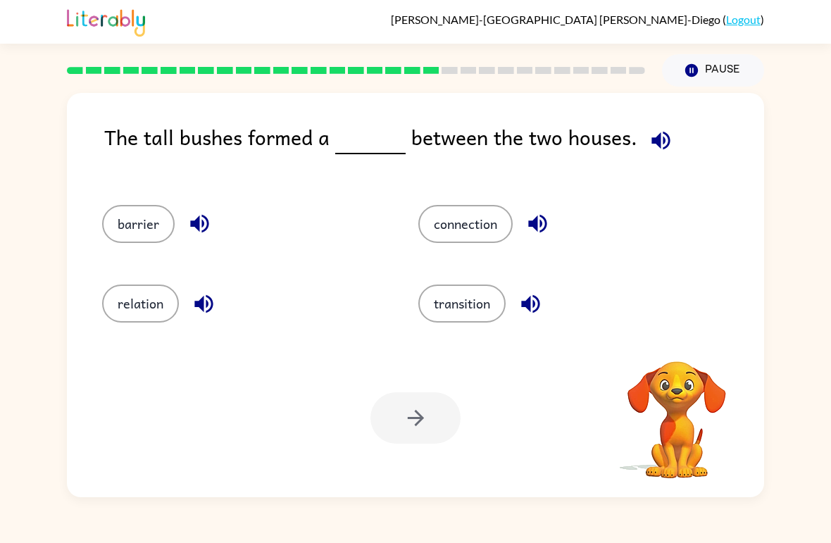
click at [656, 124] on button "button" at bounding box center [661, 140] width 36 height 36
click at [164, 235] on button "barrier" at bounding box center [138, 224] width 73 height 38
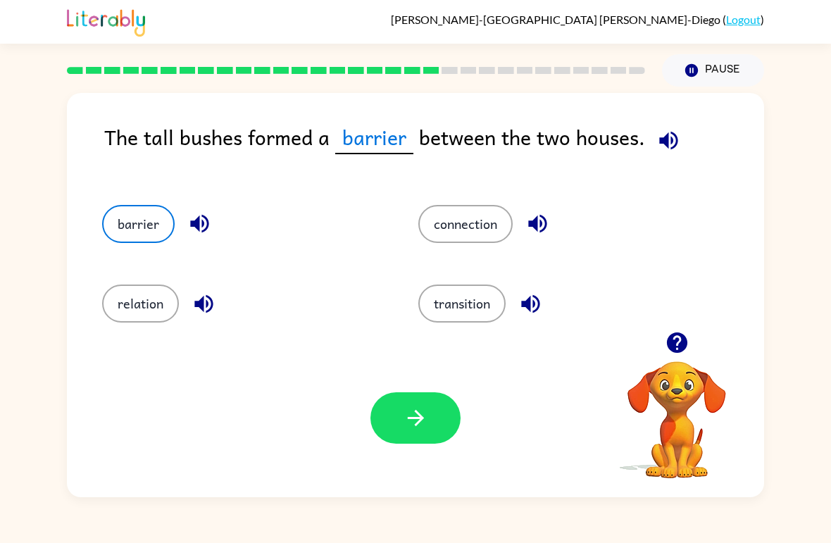
click at [394, 432] on button "button" at bounding box center [415, 417] width 90 height 51
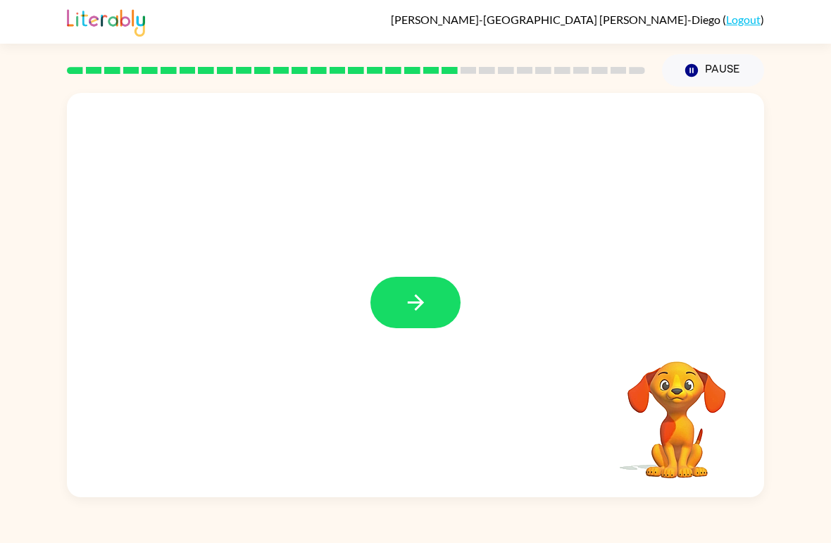
click at [425, 294] on icon "button" at bounding box center [415, 302] width 25 height 25
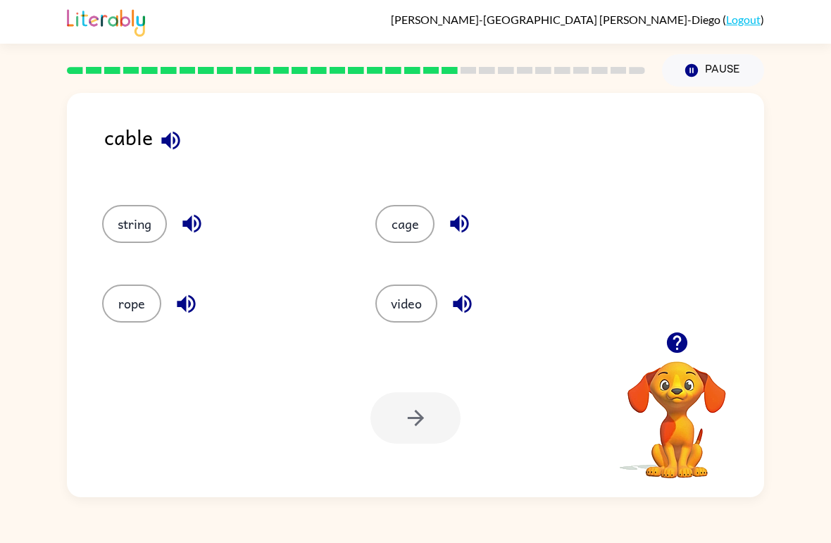
click at [134, 132] on div "cable" at bounding box center [434, 149] width 660 height 56
click at [158, 154] on button "button" at bounding box center [171, 140] width 36 height 36
click at [161, 156] on button "button" at bounding box center [171, 140] width 36 height 36
click at [166, 146] on icon "button" at bounding box center [170, 140] width 25 height 25
click at [167, 104] on div "cable string cage rope video Your browser must support playing .mp4 files to us…" at bounding box center [415, 295] width 697 height 404
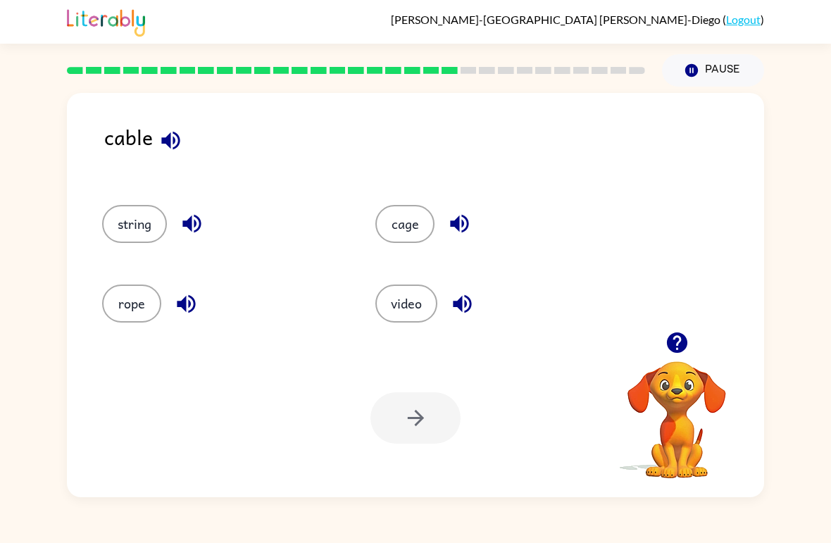
click at [182, 132] on icon "button" at bounding box center [170, 140] width 25 height 25
click at [169, 147] on icon "button" at bounding box center [170, 140] width 18 height 18
click at [170, 145] on icon "button" at bounding box center [170, 140] width 18 height 18
click at [172, 139] on icon "button" at bounding box center [170, 140] width 18 height 18
click at [405, 229] on button "cage" at bounding box center [404, 224] width 59 height 38
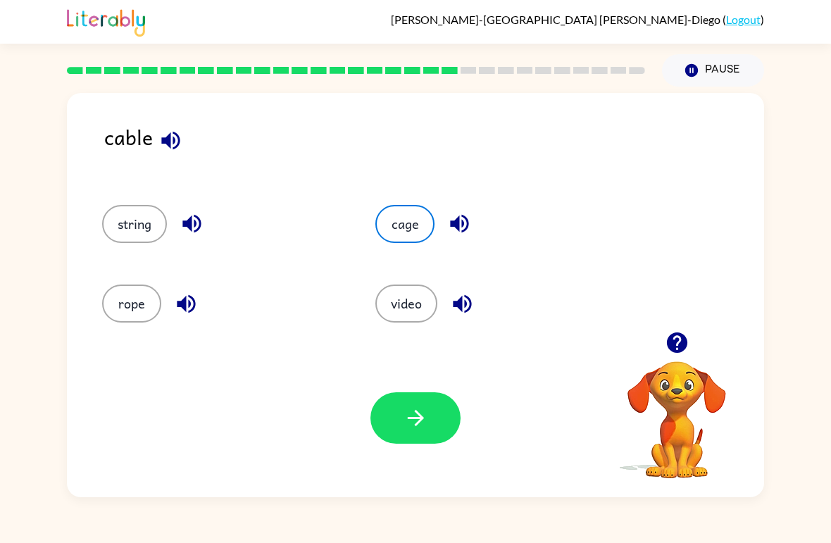
click at [405, 434] on button "button" at bounding box center [415, 417] width 90 height 51
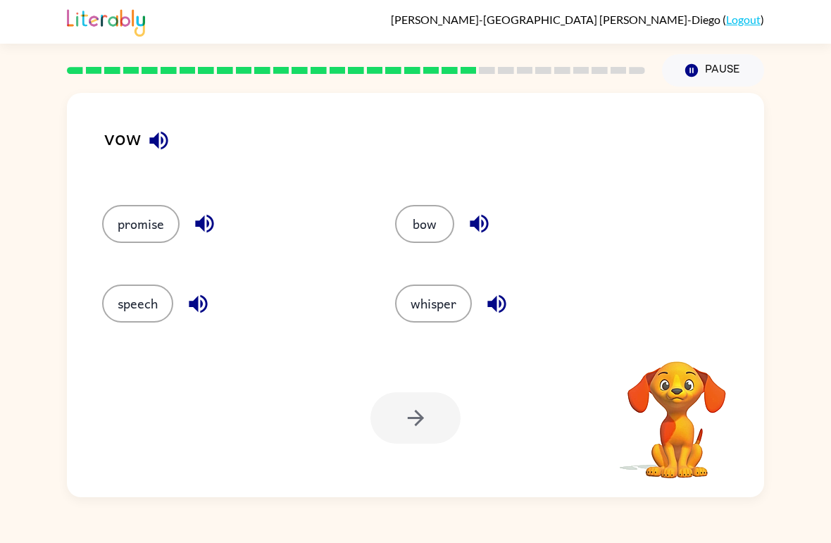
click at [157, 140] on icon "button" at bounding box center [158, 140] width 18 height 18
click at [161, 149] on icon "button" at bounding box center [158, 140] width 18 height 18
click at [139, 303] on button "speech" at bounding box center [137, 303] width 71 height 38
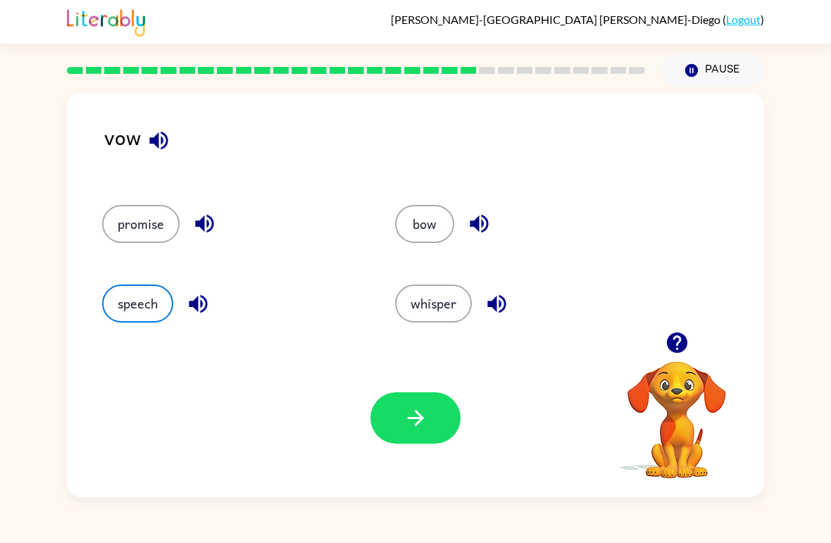
click at [458, 406] on button "button" at bounding box center [415, 417] width 90 height 51
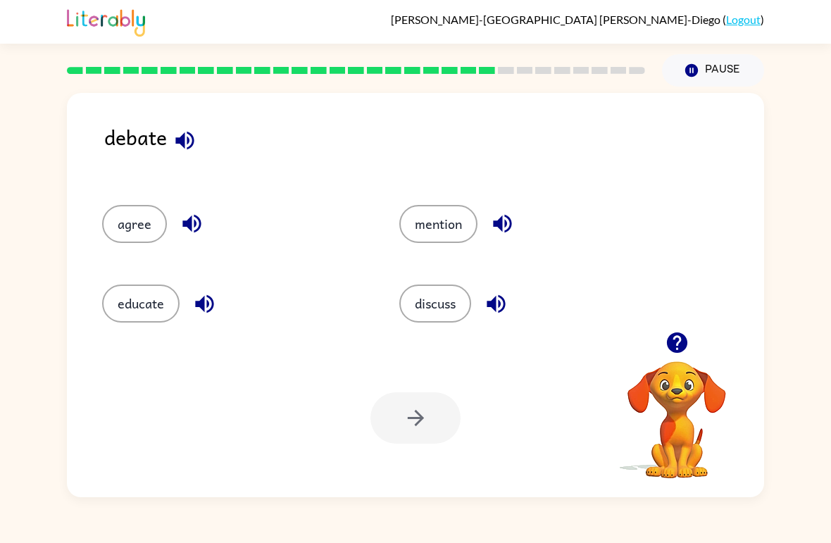
click at [187, 144] on icon "button" at bounding box center [184, 140] width 25 height 25
click at [420, 230] on button "mention" at bounding box center [438, 224] width 78 height 38
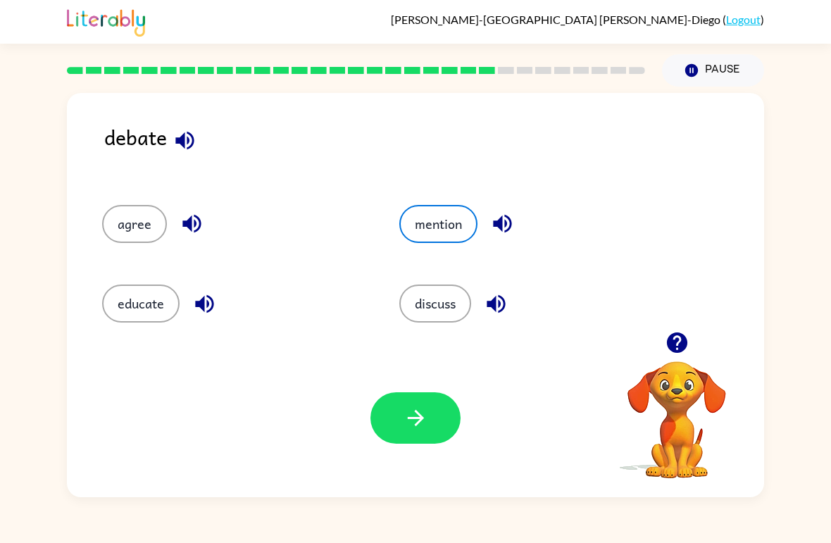
click at [397, 400] on button "button" at bounding box center [415, 417] width 90 height 51
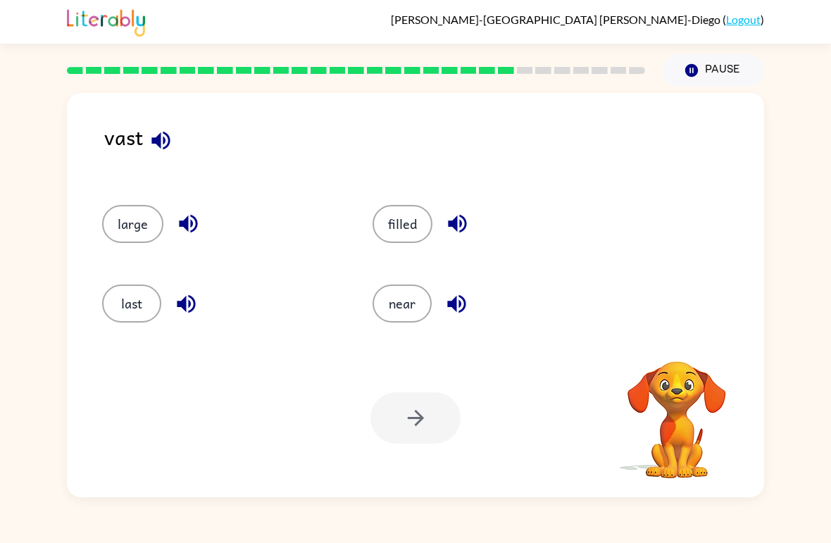
click at [154, 151] on icon "button" at bounding box center [161, 140] width 25 height 25
click at [133, 315] on button "last" at bounding box center [131, 303] width 59 height 38
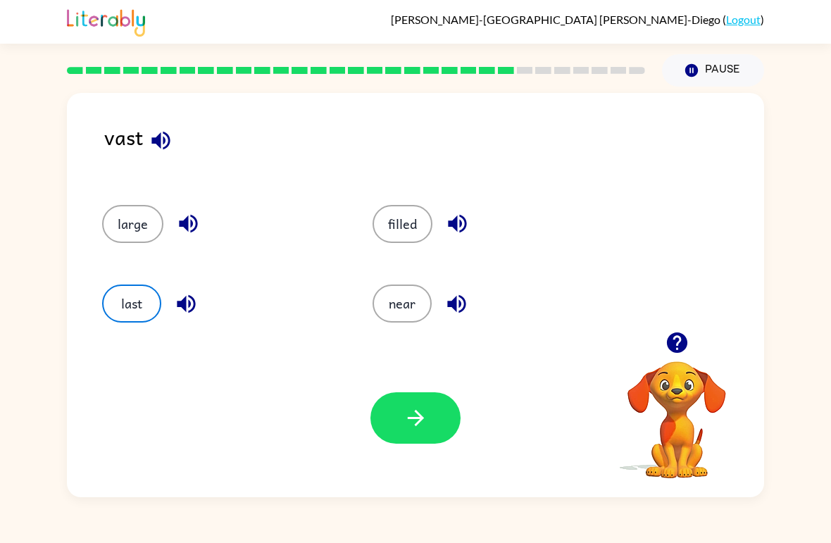
click at [405, 420] on icon "button" at bounding box center [415, 417] width 25 height 25
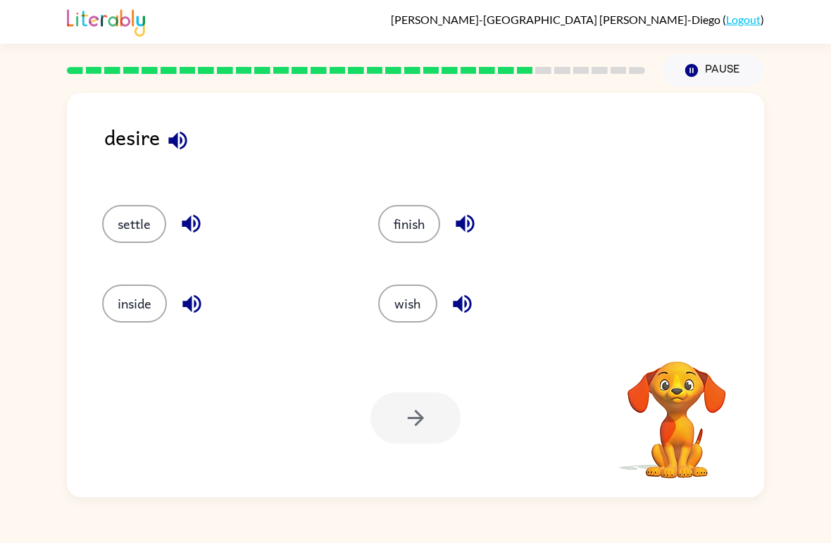
click at [179, 158] on button "button" at bounding box center [178, 140] width 36 height 36
click at [178, 157] on button "button" at bounding box center [178, 140] width 36 height 36
click at [161, 148] on button "button" at bounding box center [178, 140] width 36 height 36
click at [158, 145] on div "desire" at bounding box center [434, 149] width 660 height 56
click at [178, 147] on icon "button" at bounding box center [177, 140] width 25 height 25
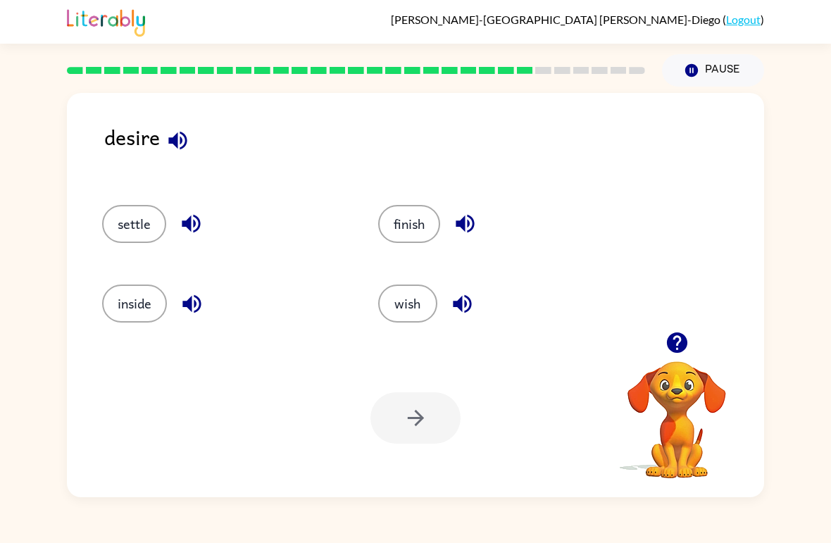
click at [409, 229] on button "finish" at bounding box center [409, 224] width 62 height 38
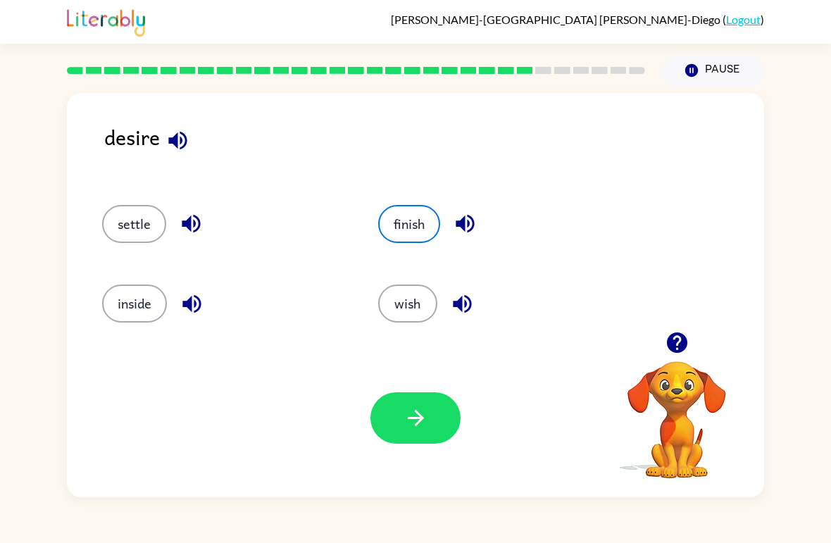
click at [126, 319] on button "inside" at bounding box center [134, 303] width 65 height 38
click at [447, 412] on button "button" at bounding box center [415, 417] width 90 height 51
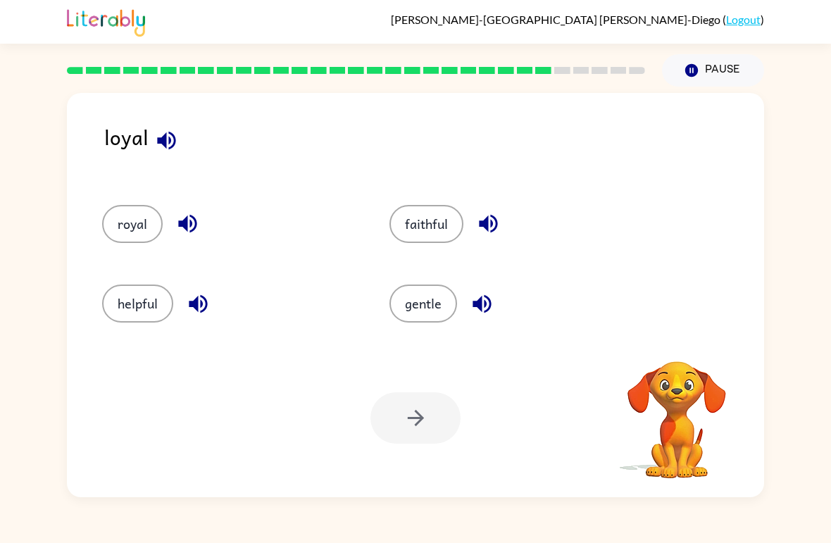
click at [170, 141] on icon "button" at bounding box center [166, 140] width 18 height 18
click at [120, 229] on button "royal" at bounding box center [132, 224] width 61 height 38
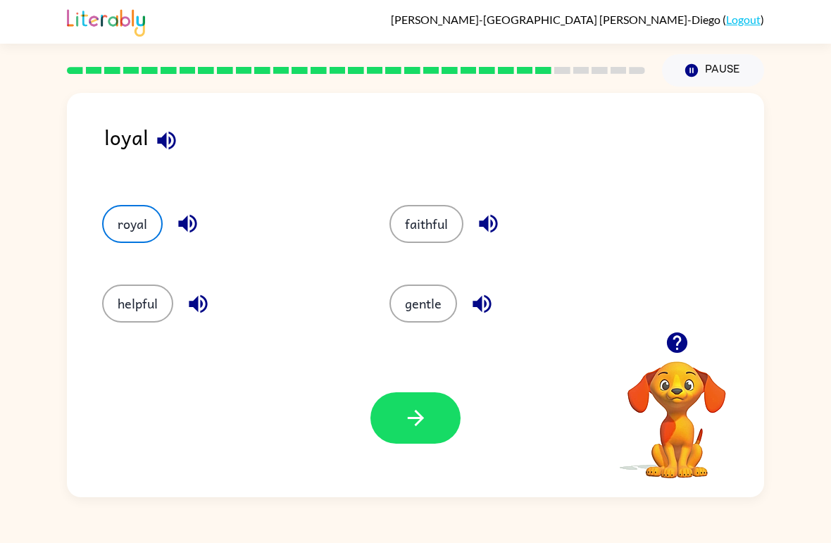
click at [420, 434] on button "button" at bounding box center [415, 417] width 90 height 51
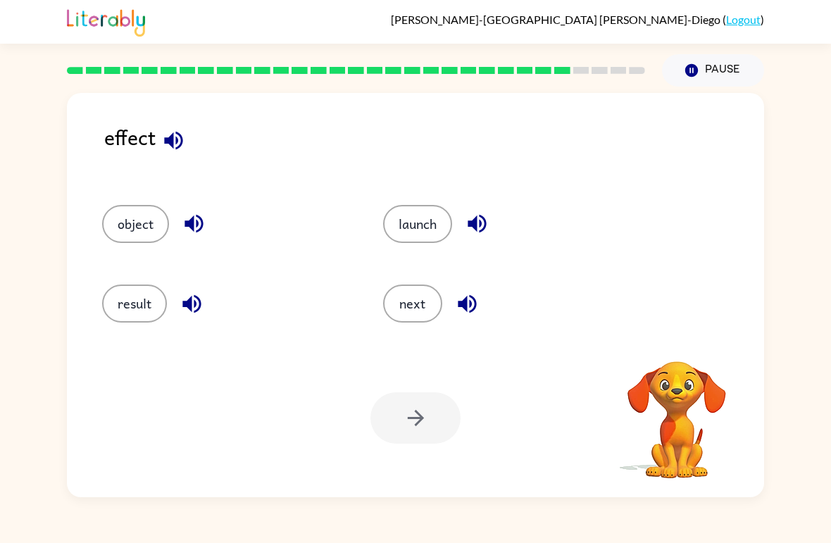
click at [172, 134] on icon "button" at bounding box center [173, 140] width 25 height 25
click at [393, 400] on div at bounding box center [415, 417] width 90 height 51
click at [388, 421] on div at bounding box center [415, 417] width 90 height 51
click at [396, 225] on button "launch" at bounding box center [417, 224] width 69 height 38
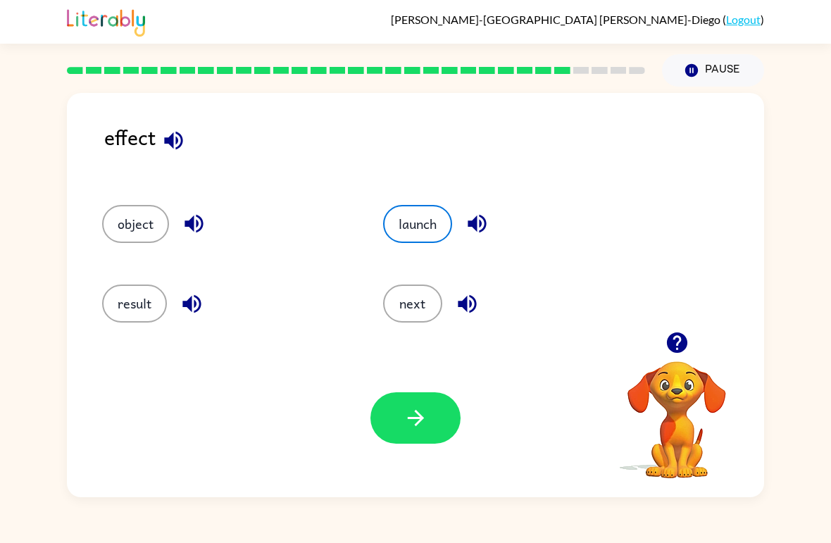
click at [382, 420] on button "button" at bounding box center [415, 417] width 90 height 51
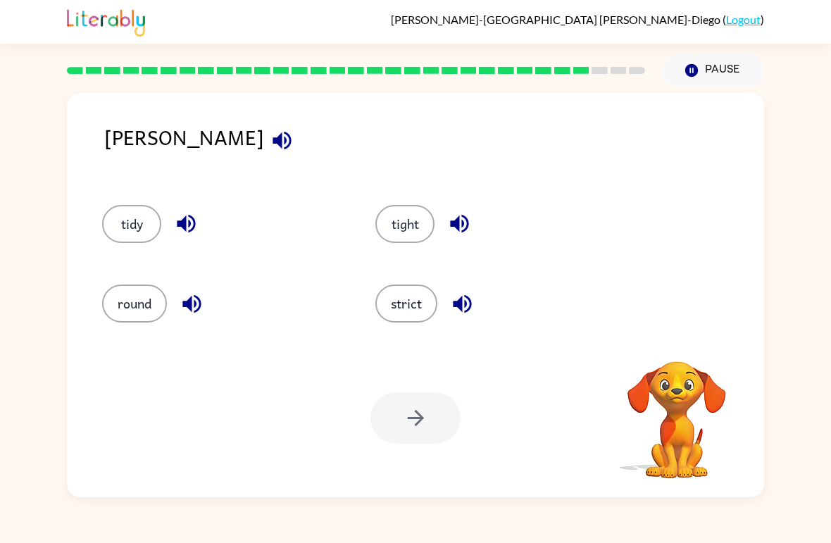
click at [264, 142] on button "button" at bounding box center [282, 140] width 36 height 36
click at [272, 139] on icon "button" at bounding box center [281, 140] width 18 height 18
click at [130, 225] on button "tidy" at bounding box center [131, 224] width 59 height 38
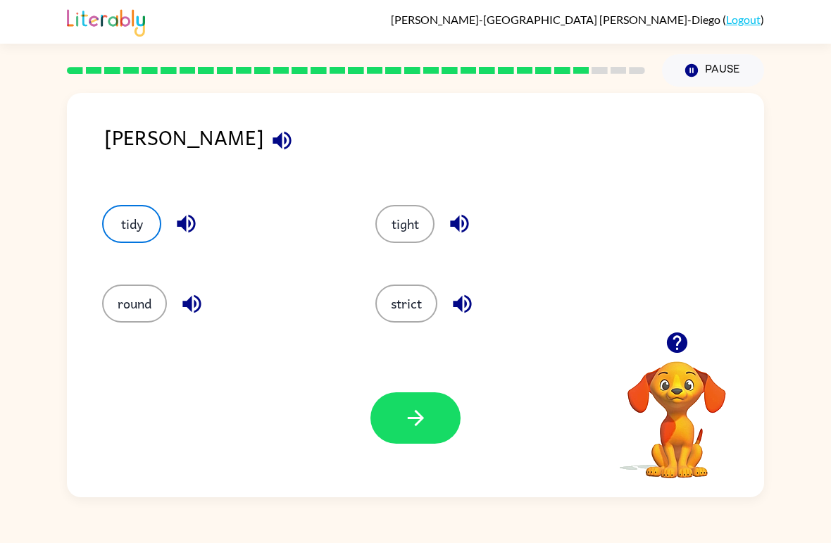
click at [363, 382] on div "Your browser must support playing .mp4 files to use Literably. Please try using…" at bounding box center [415, 418] width 697 height 158
click at [398, 412] on button "button" at bounding box center [415, 417] width 90 height 51
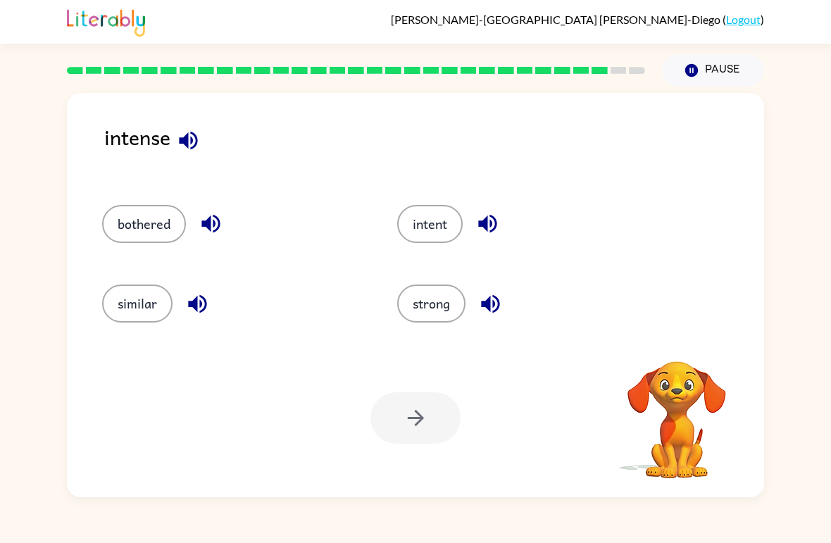
click at [177, 146] on icon "button" at bounding box center [188, 140] width 25 height 25
click at [194, 144] on icon "button" at bounding box center [188, 140] width 25 height 25
click at [203, 150] on button "button" at bounding box center [188, 140] width 36 height 36
click at [120, 231] on button "bothered" at bounding box center [144, 224] width 84 height 38
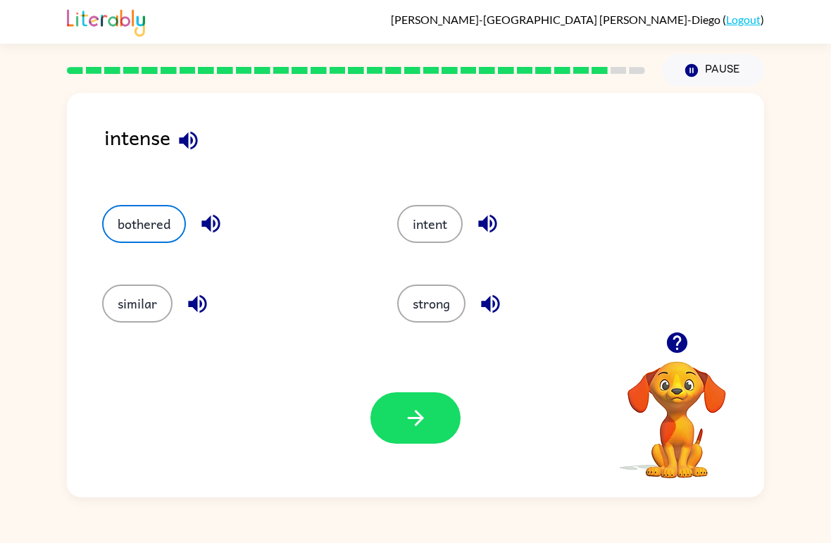
click at [177, 146] on icon "button" at bounding box center [188, 140] width 25 height 25
click at [414, 405] on button "button" at bounding box center [415, 417] width 90 height 51
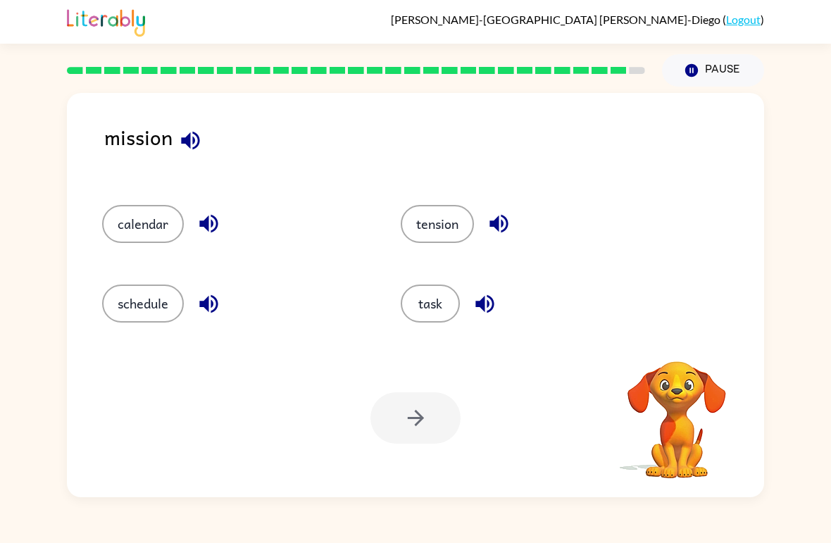
click at [191, 147] on icon "button" at bounding box center [190, 140] width 25 height 25
click at [187, 144] on icon "button" at bounding box center [190, 140] width 18 height 18
click at [121, 213] on button "calendar" at bounding box center [143, 224] width 82 height 38
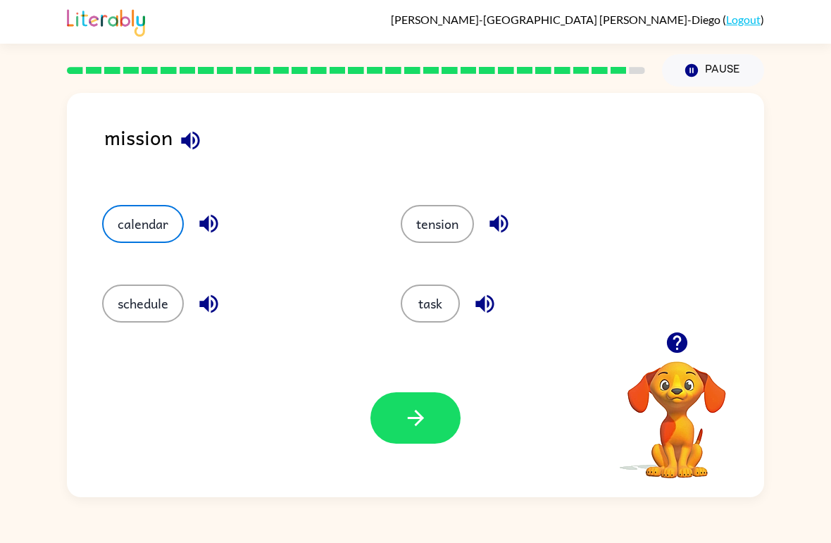
click at [401, 411] on button "button" at bounding box center [415, 417] width 90 height 51
